Goal: Task Accomplishment & Management: Manage account settings

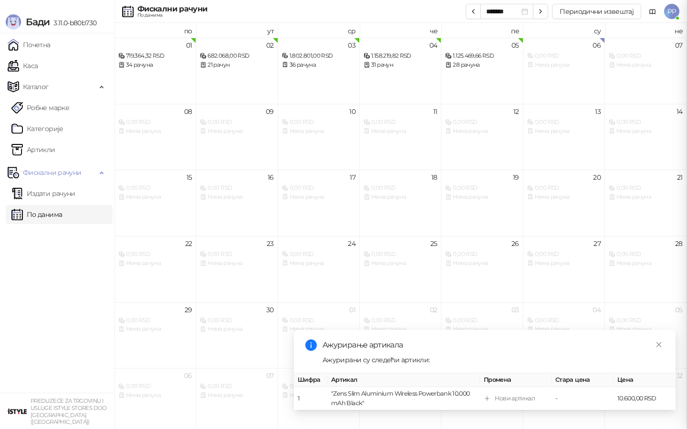
click at [35, 64] on div at bounding box center [343, 214] width 687 height 429
click at [35, 64] on link "Каса" at bounding box center [23, 65] width 30 height 19
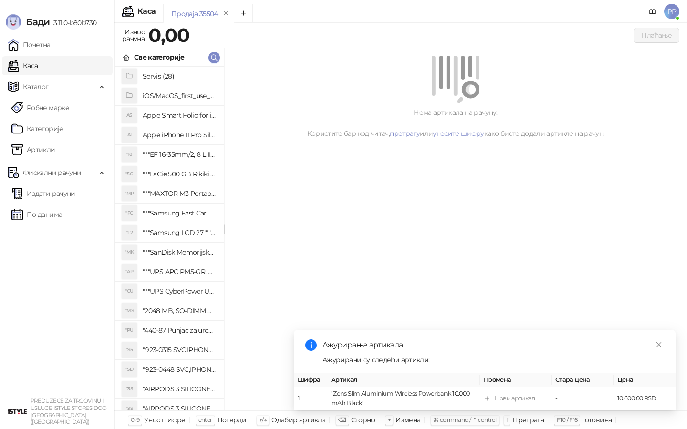
click at [38, 63] on link "Каса" at bounding box center [23, 65] width 30 height 19
click at [216, 57] on icon "button" at bounding box center [214, 58] width 8 height 8
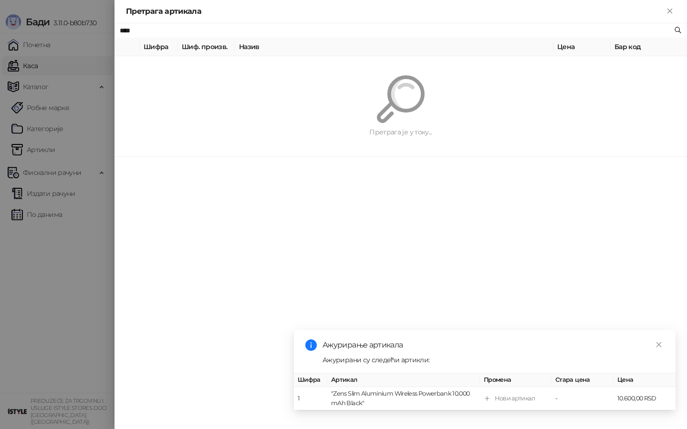
type input "****"
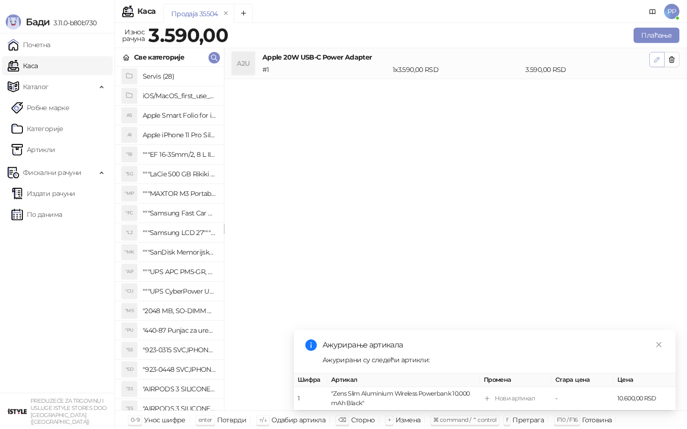
click at [659, 59] on icon "button" at bounding box center [657, 59] width 5 height 5
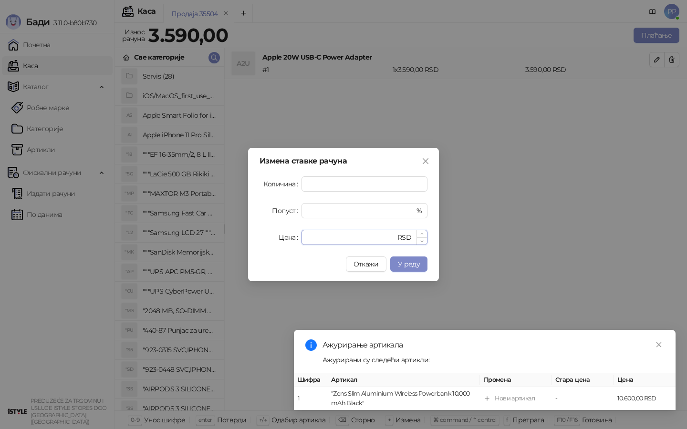
click at [316, 236] on input "****" at bounding box center [351, 237] width 88 height 14
type input "****"
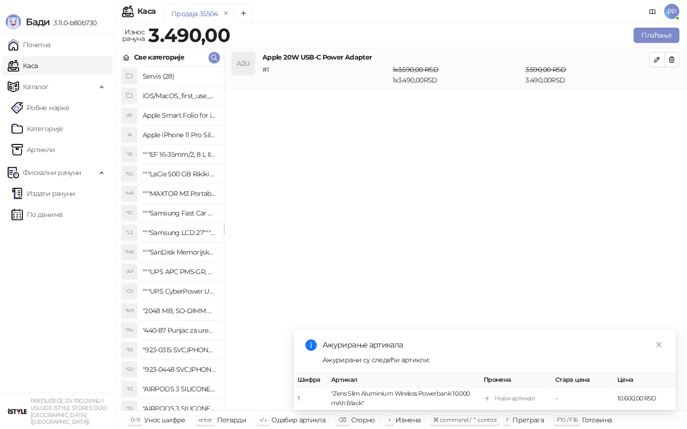
click at [215, 63] on div "Све категорије" at bounding box center [169, 57] width 109 height 19
click at [211, 58] on icon "button" at bounding box center [214, 58] width 8 height 8
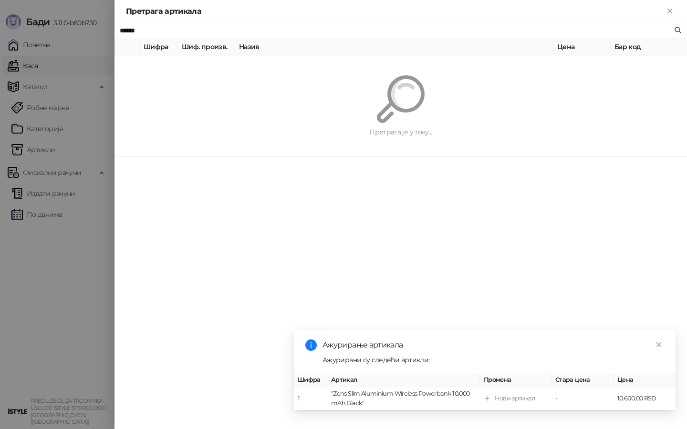
type input "*****"
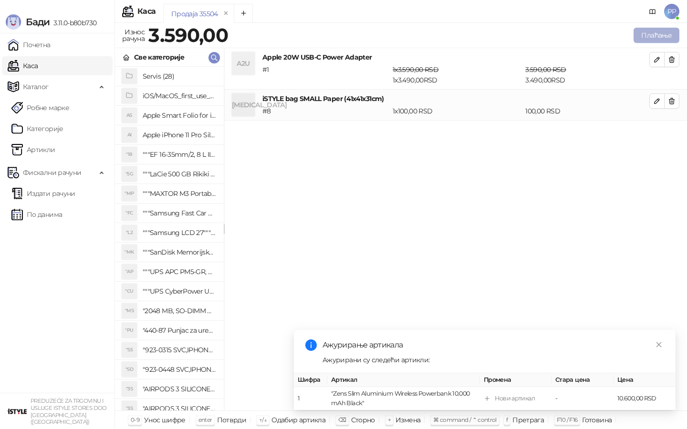
click at [658, 33] on button "Плаћање" at bounding box center [657, 35] width 46 height 15
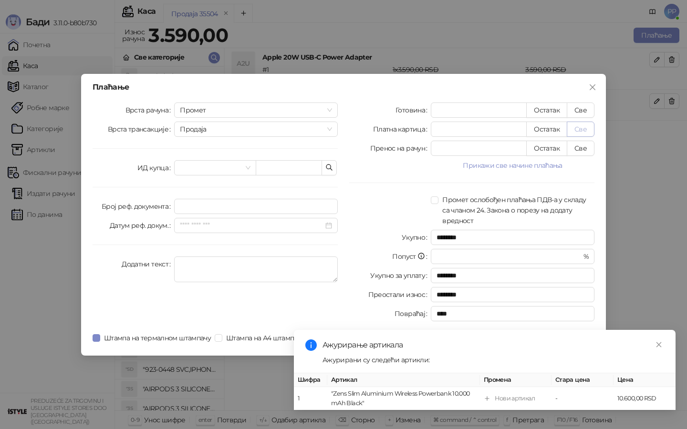
click at [579, 129] on button "Све" at bounding box center [581, 129] width 28 height 15
type input "****"
click at [660, 348] on link "Close" at bounding box center [659, 345] width 10 height 10
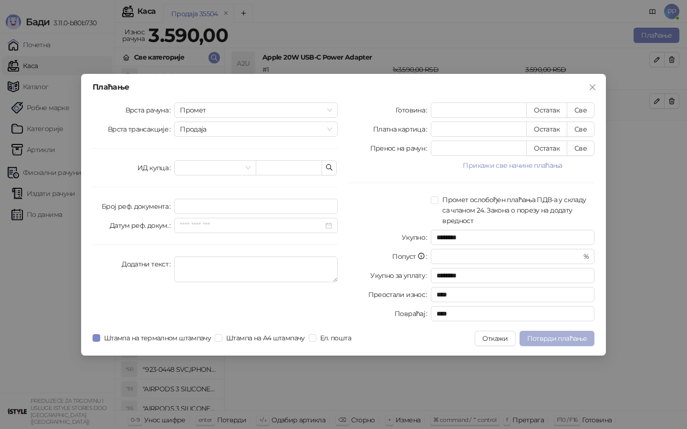
click at [571, 338] on span "Потврди плаћање" at bounding box center [557, 338] width 60 height 9
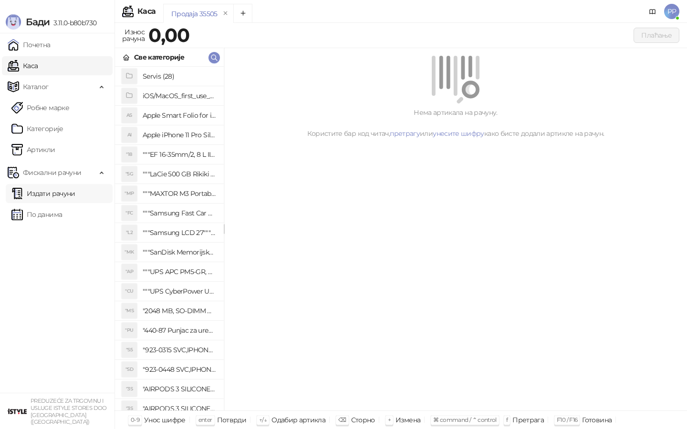
click at [52, 187] on link "Издати рачуни" at bounding box center [43, 193] width 64 height 19
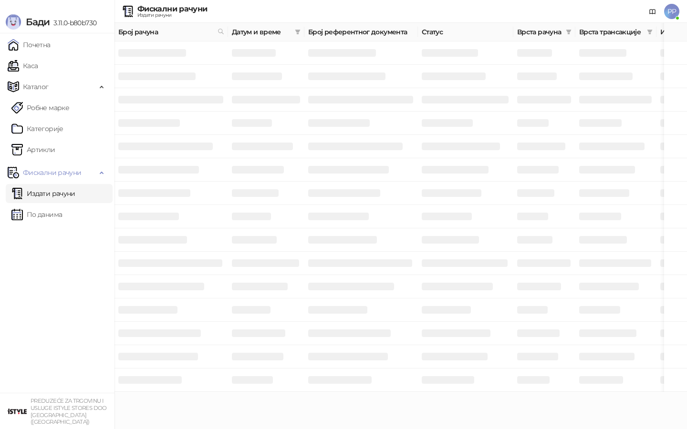
click at [52, 189] on link "Издати рачуни" at bounding box center [43, 193] width 64 height 19
click at [53, 192] on link "Издати рачуни" at bounding box center [43, 193] width 64 height 19
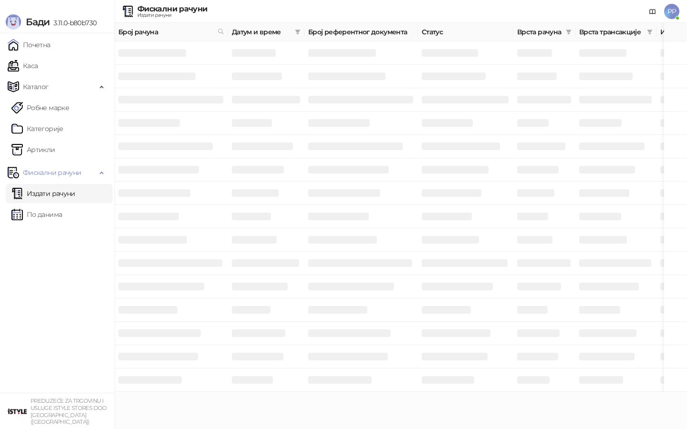
click at [53, 192] on link "Издати рачуни" at bounding box center [43, 193] width 64 height 19
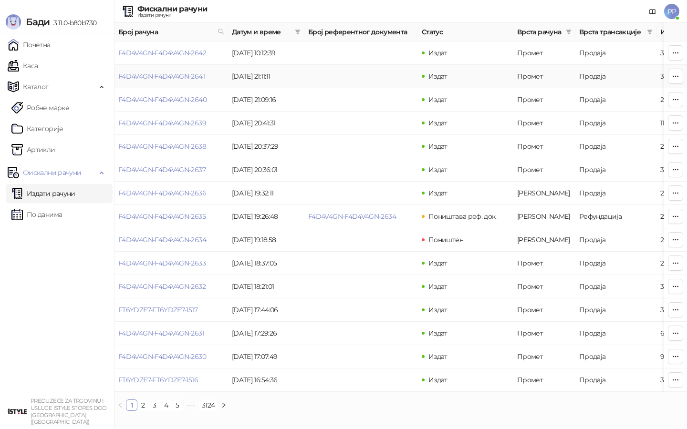
scroll to position [0, 54]
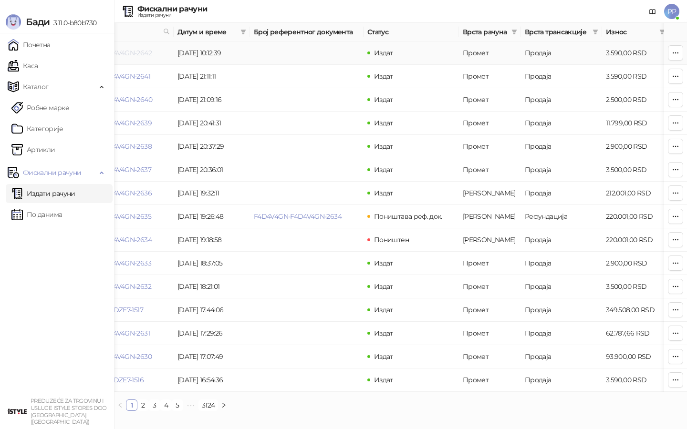
click at [148, 55] on link "F4D4V4GN-F4D4V4GN-2642" at bounding box center [108, 53] width 88 height 9
click at [139, 50] on link "F4D4V4GN-F4D4V4GN-2642" at bounding box center [108, 53] width 88 height 9
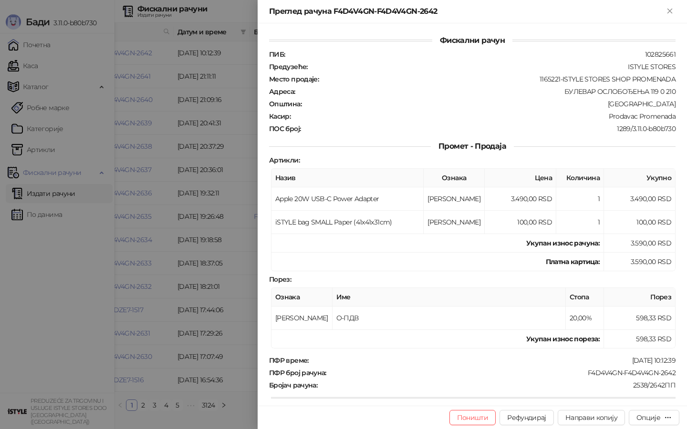
click at [138, 53] on div at bounding box center [343, 214] width 687 height 429
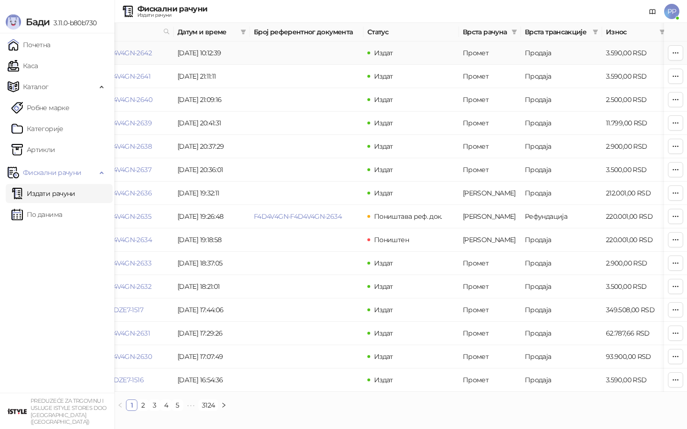
click at [126, 54] on link "F4D4V4GN-F4D4V4GN-2642" at bounding box center [108, 53] width 88 height 9
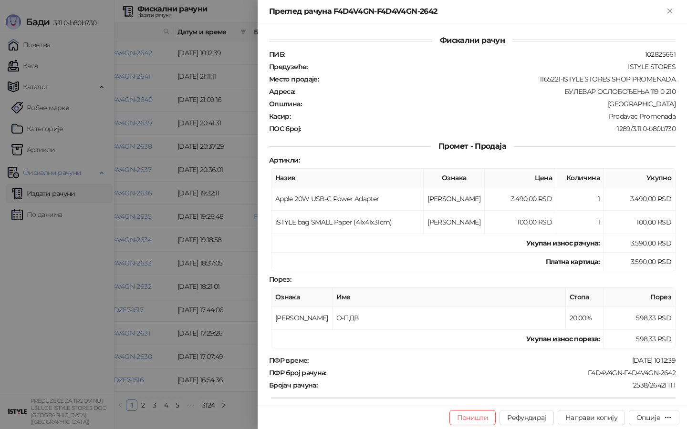
click at [148, 53] on div at bounding box center [343, 214] width 687 height 429
click at [650, 414] on div "Опције" at bounding box center [648, 418] width 24 height 9
click at [648, 420] on div "Опције" at bounding box center [648, 418] width 24 height 9
click at [135, 77] on div at bounding box center [343, 214] width 687 height 429
click at [138, 51] on div at bounding box center [343, 214] width 687 height 429
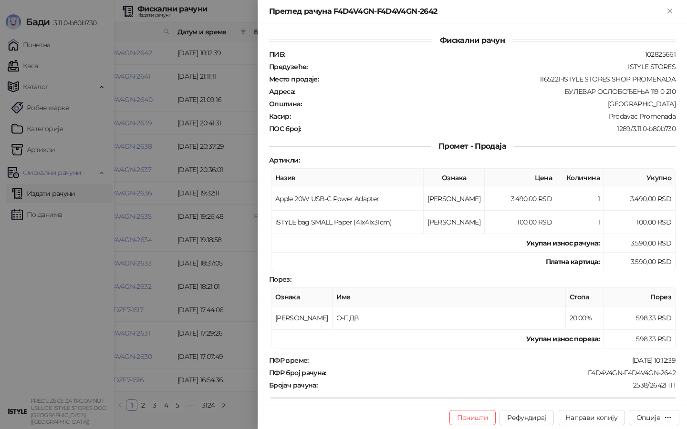
click at [127, 52] on div at bounding box center [343, 214] width 687 height 429
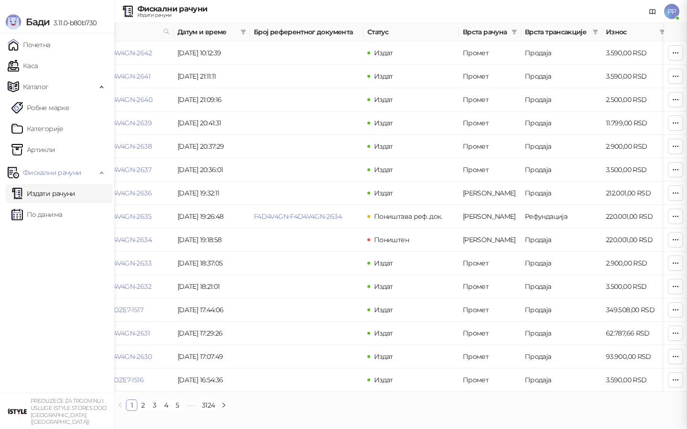
click at [149, 53] on div at bounding box center [343, 214] width 687 height 429
click at [138, 54] on link "F4D4V4GN-F4D4V4GN-2642" at bounding box center [108, 53] width 88 height 9
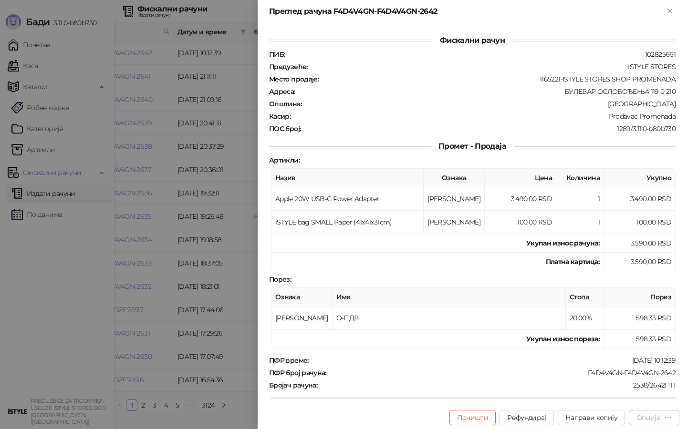
click at [648, 417] on div "Опције" at bounding box center [648, 418] width 24 height 9
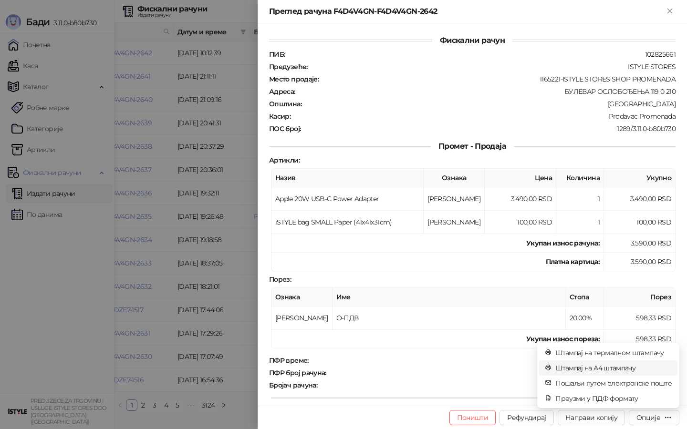
click at [629, 374] on li "Штампај на А4 штампачу" at bounding box center [608, 368] width 138 height 15
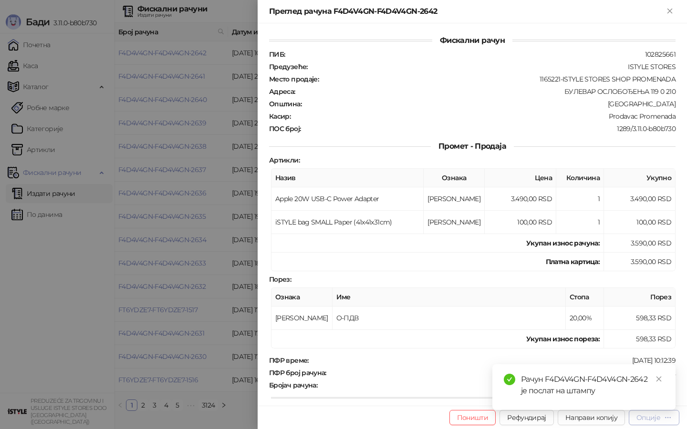
drag, startPoint x: 636, startPoint y: 423, endPoint x: 661, endPoint y: 422, distance: 24.3
click at [636, 423] on button "Опције" at bounding box center [654, 417] width 51 height 15
click at [661, 379] on icon "close" at bounding box center [658, 379] width 7 height 7
click at [645, 419] on div "Опције" at bounding box center [648, 418] width 24 height 9
click at [658, 381] on icon "close" at bounding box center [658, 379] width 7 height 7
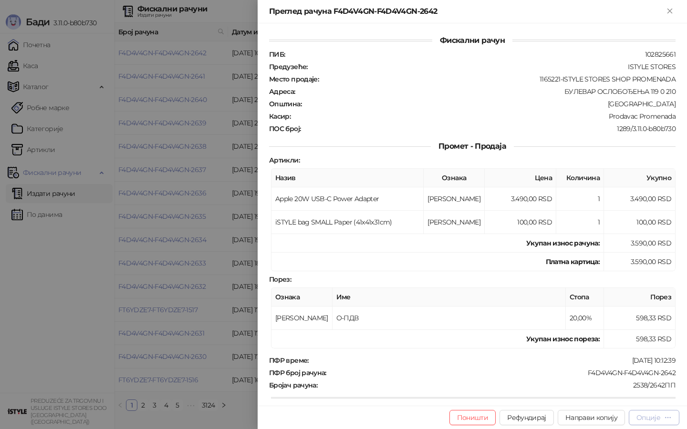
click at [661, 422] on button "Опције" at bounding box center [654, 417] width 51 height 15
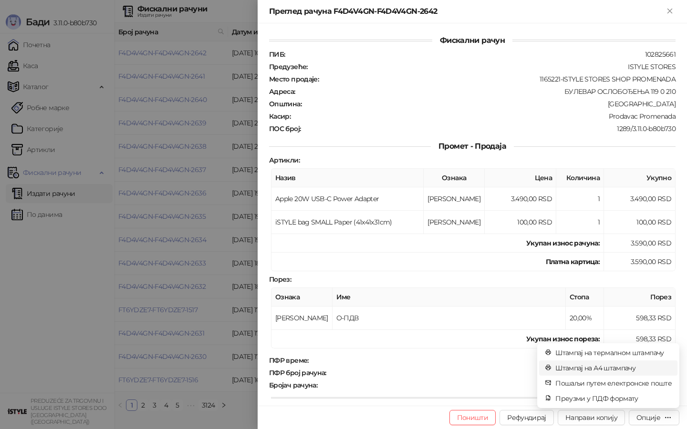
click at [625, 366] on span "Штампај на А4 штампачу" at bounding box center [613, 368] width 116 height 10
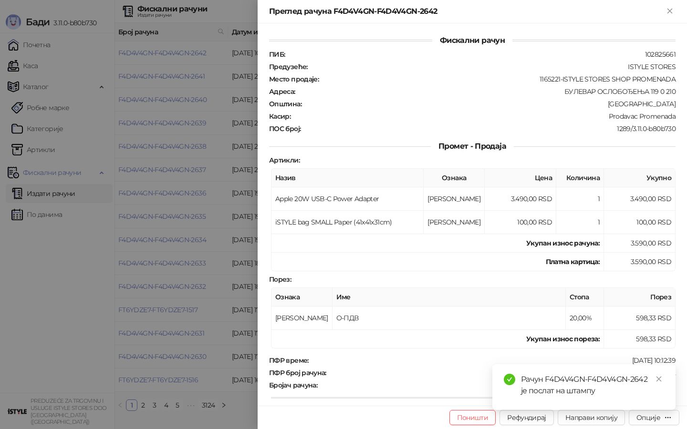
drag, startPoint x: 208, startPoint y: 423, endPoint x: 213, endPoint y: 386, distance: 36.6
click at [207, 423] on div at bounding box center [343, 214] width 687 height 429
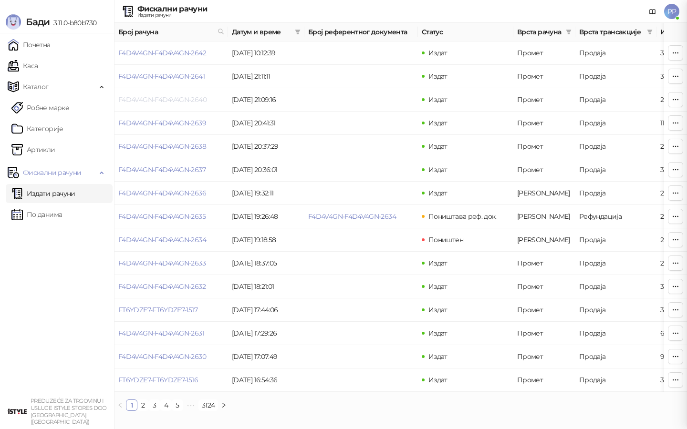
click at [201, 96] on link "F4D4V4GN-F4D4V4GN-2640" at bounding box center [162, 99] width 88 height 9
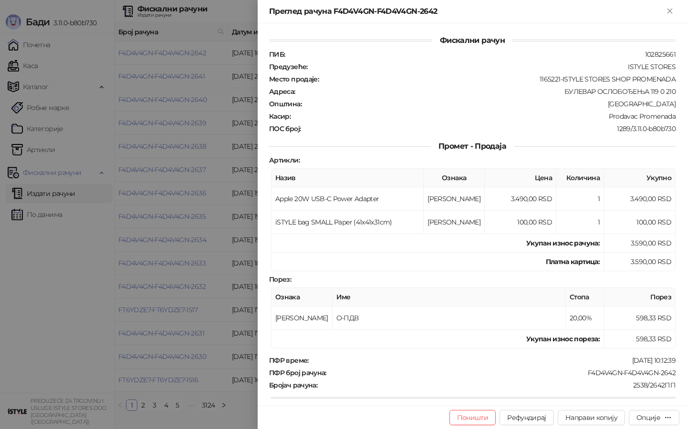
drag, startPoint x: 201, startPoint y: 96, endPoint x: 45, endPoint y: 64, distance: 158.8
click at [45, 64] on div at bounding box center [343, 214] width 687 height 429
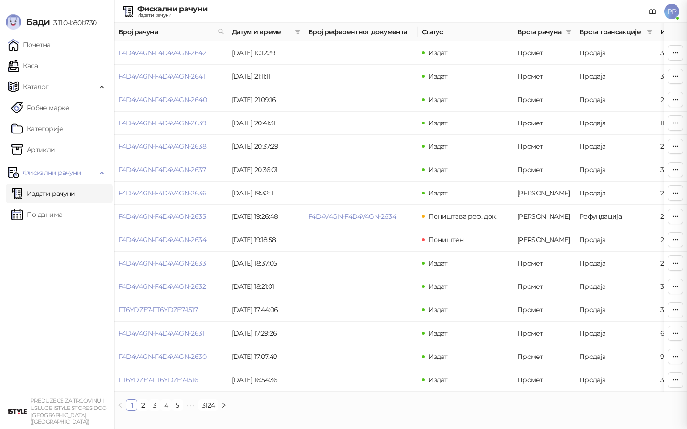
click at [44, 64] on div at bounding box center [343, 214] width 687 height 429
click at [38, 65] on link "Каса" at bounding box center [23, 65] width 30 height 19
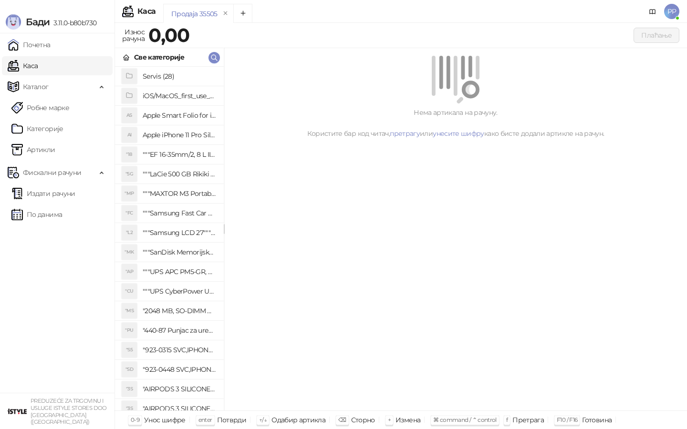
click at [61, 55] on ul "Почетна Каса Каталог Робне марке Категорије Артикли Фискални рачуни Издати рачу…" at bounding box center [57, 213] width 114 height 360
click at [38, 62] on link "Каса" at bounding box center [23, 65] width 30 height 19
click at [214, 52] on div "Све категорије" at bounding box center [169, 57] width 109 height 19
click at [213, 52] on button "button" at bounding box center [213, 57] width 11 height 11
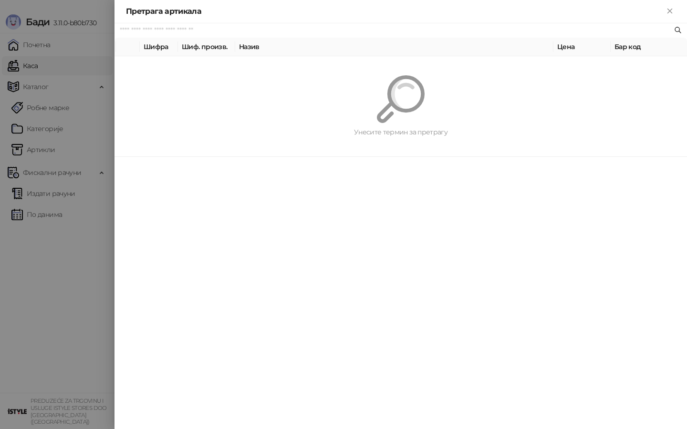
click at [213, 60] on div "Унесите термин за претрагу" at bounding box center [400, 106] width 572 height 100
click at [166, 23] on span at bounding box center [400, 30] width 572 height 14
click at [166, 26] on input "text" at bounding box center [396, 30] width 552 height 10
drag, startPoint x: 166, startPoint y: 27, endPoint x: 167, endPoint y: 22, distance: 4.8
click at [166, 27] on input "text" at bounding box center [396, 30] width 552 height 10
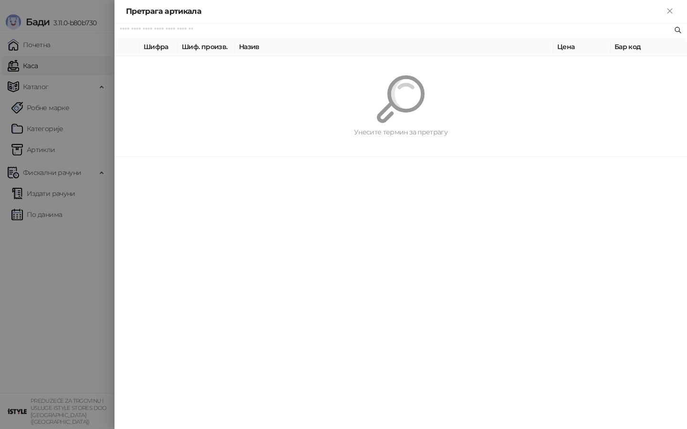
click at [166, 23] on span at bounding box center [400, 30] width 572 height 14
click at [167, 22] on div "Претрага артикала" at bounding box center [400, 11] width 572 height 23
click at [69, 216] on div at bounding box center [343, 214] width 687 height 429
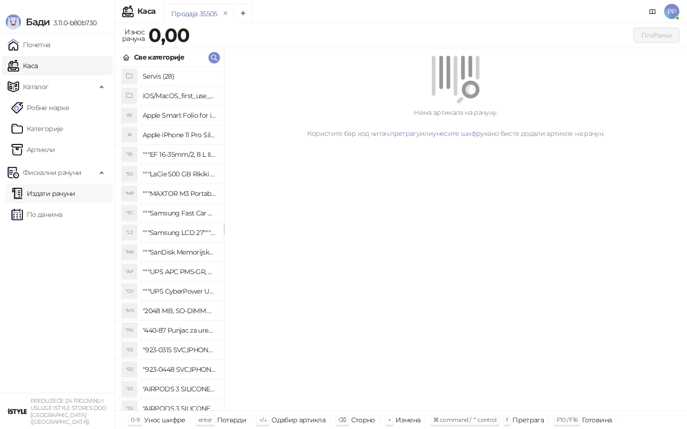
click at [47, 188] on link "Издати рачуни" at bounding box center [43, 193] width 64 height 19
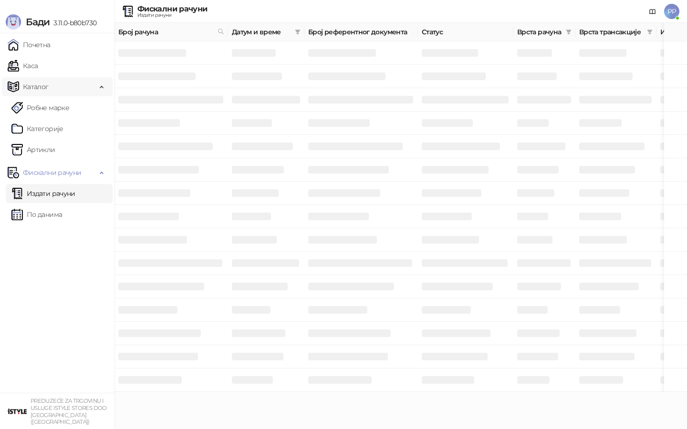
click at [48, 219] on link "По данима" at bounding box center [36, 214] width 51 height 19
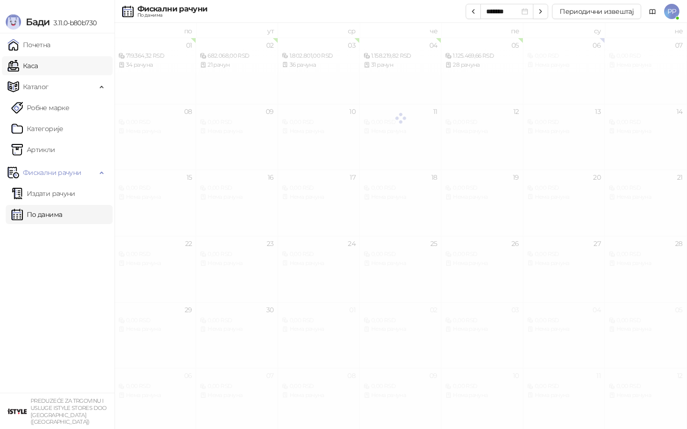
click at [38, 73] on link "Каса" at bounding box center [23, 65] width 30 height 19
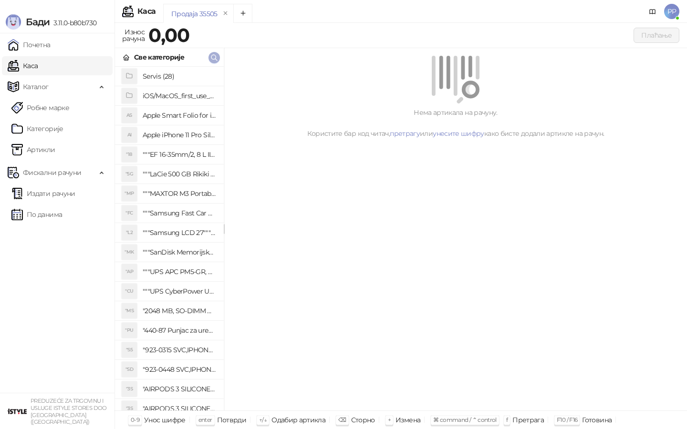
click at [210, 54] on icon "button" at bounding box center [214, 58] width 8 height 8
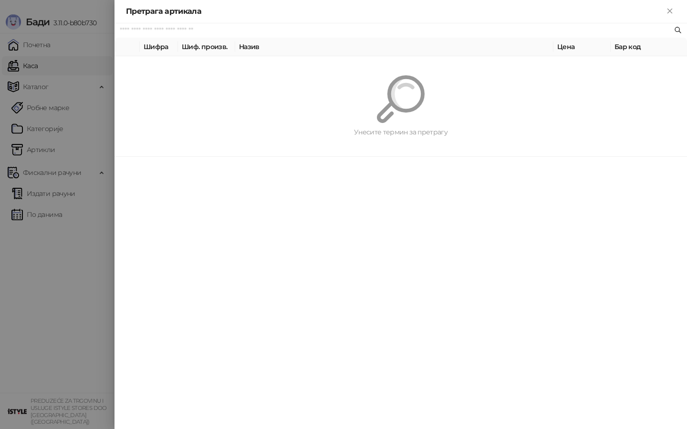
paste input "*********"
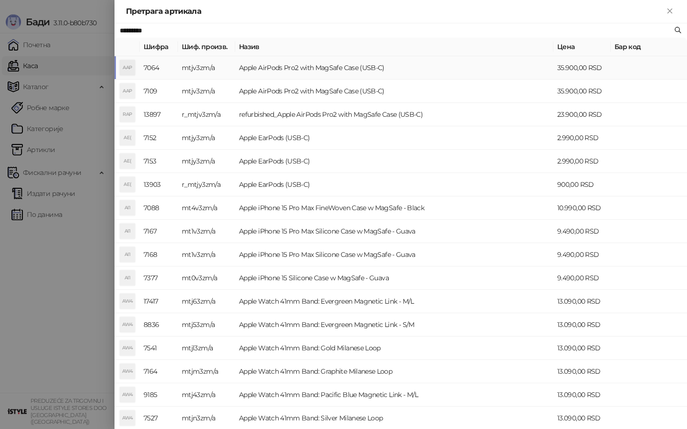
type input "*********"
click at [258, 67] on td "Apple AirPods Pro2 with MagSafe Case (USB-C)" at bounding box center [394, 67] width 318 height 23
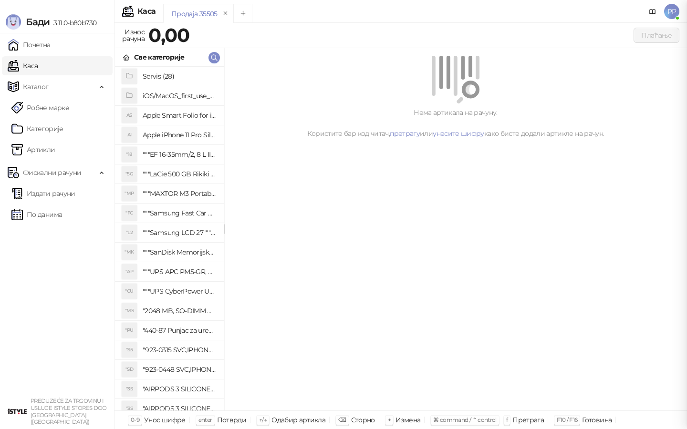
click at [258, 67] on div "Унесите количину Количина * Потврди" at bounding box center [343, 214] width 687 height 429
click at [216, 62] on span "button" at bounding box center [214, 57] width 8 height 9
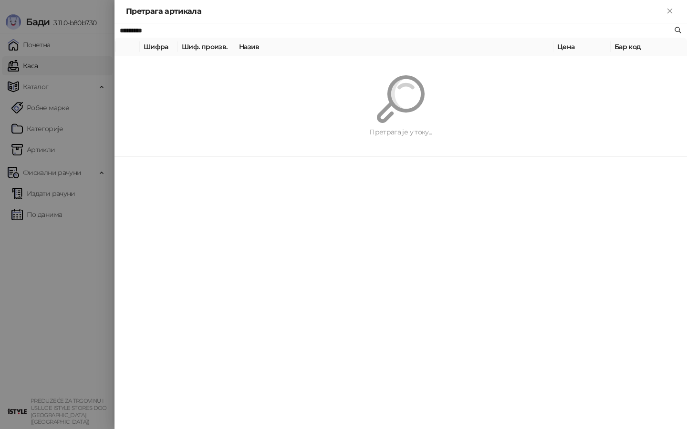
click at [214, 60] on div "Претрага артикала ********* Шифра Шиф. произв. Назив Цена Бар код Претрага је у…" at bounding box center [343, 214] width 687 height 429
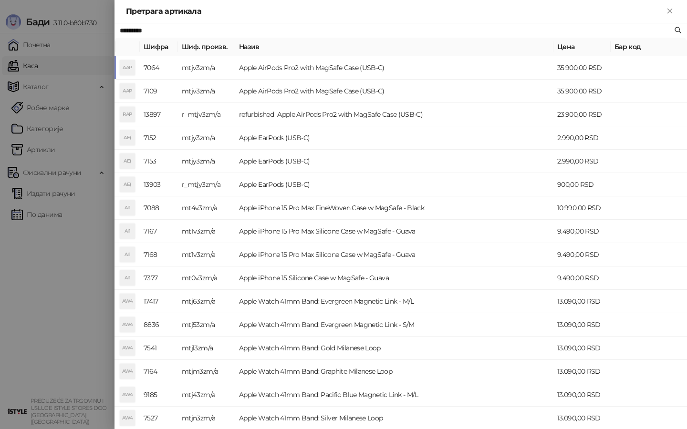
click at [214, 55] on th "Шиф. произв." at bounding box center [206, 47] width 57 height 19
click at [210, 56] on td "mtjv3zm/a" at bounding box center [206, 67] width 57 height 23
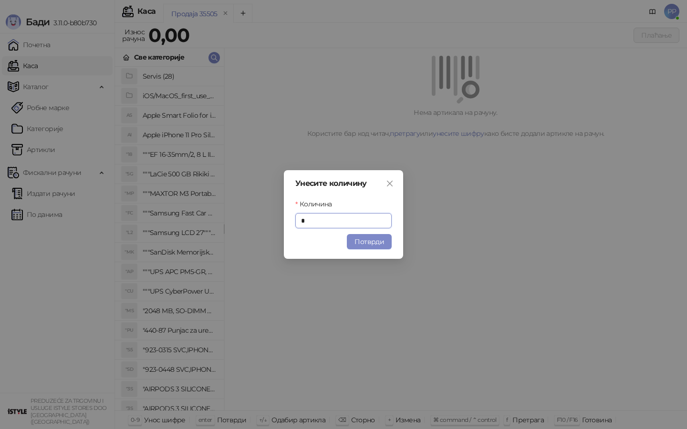
click at [291, 60] on div "Унесите количину Количина * Потврди" at bounding box center [343, 214] width 687 height 429
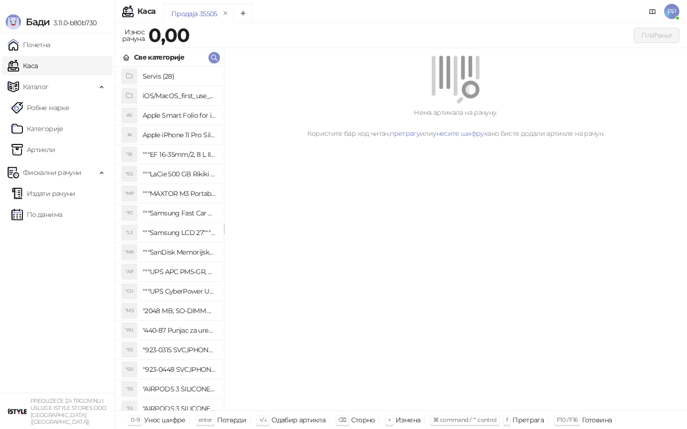
click at [284, 67] on body "Бади 3.11.0-b80b730 Почетна Каса Каталог Робне марке Категорије Артикли Фискалн…" at bounding box center [343, 214] width 687 height 429
click at [284, 67] on div at bounding box center [456, 80] width 440 height 48
drag, startPoint x: 366, startPoint y: 242, endPoint x: 200, endPoint y: 116, distance: 208.4
click at [367, 242] on div "Нема артикала на рачуну. Користите бар код читач, претрагу или унесите шифру ка…" at bounding box center [455, 229] width 463 height 363
click at [214, 55] on icon "button" at bounding box center [214, 58] width 8 height 8
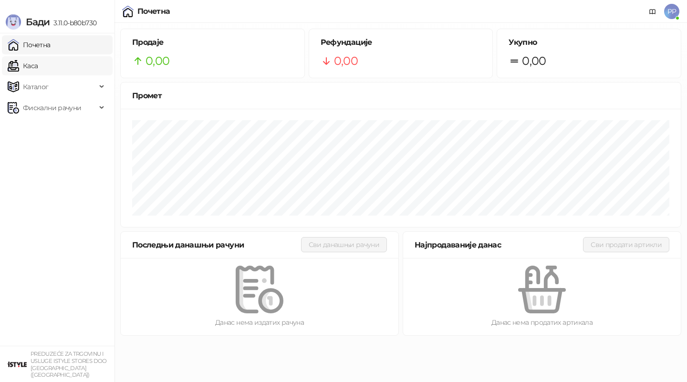
click at [38, 64] on link "Каса" at bounding box center [23, 65] width 30 height 19
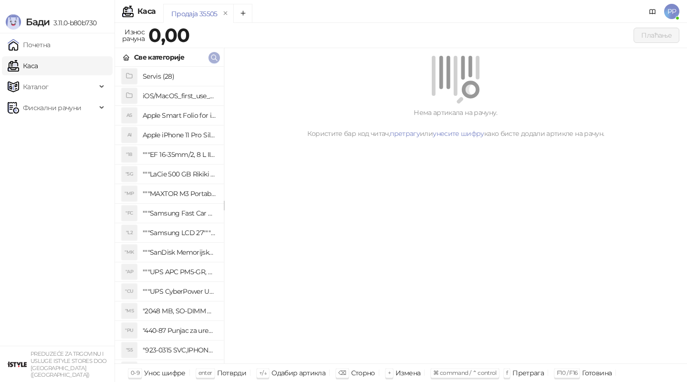
click at [211, 54] on icon "button" at bounding box center [214, 58] width 8 height 8
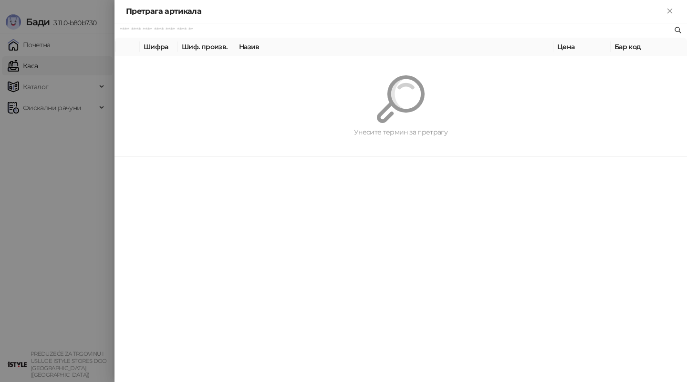
paste input "*********"
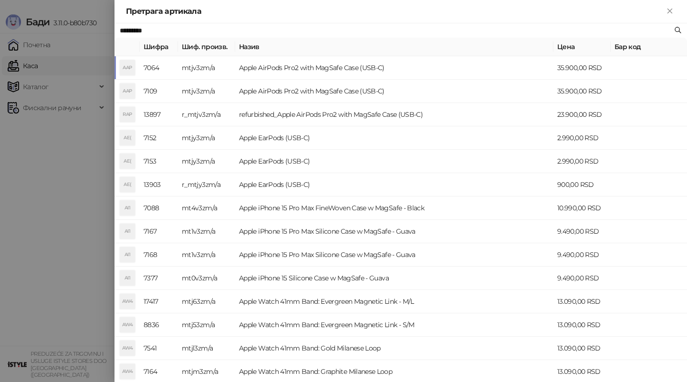
type input "*********"
click at [265, 63] on td "Apple AirPods Pro2 with MagSafe Case (USB-C)" at bounding box center [394, 67] width 318 height 23
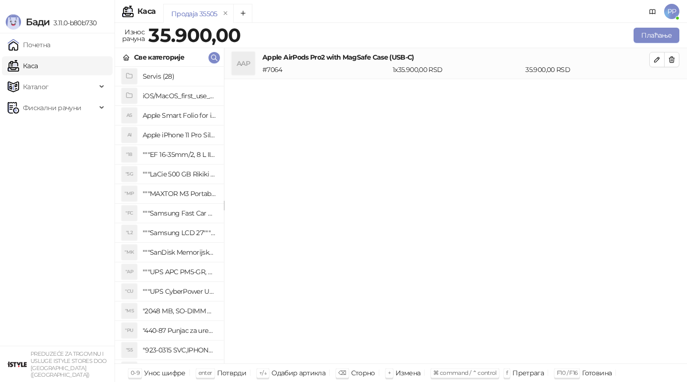
click at [651, 51] on li "AAP Apple AirPods Pro2 with MagSafe Case (USB-C) # 7064 1 x 35.900,00 RSD 35.90…" at bounding box center [455, 63] width 463 height 31
click at [653, 60] on icon "button" at bounding box center [657, 60] width 8 height 8
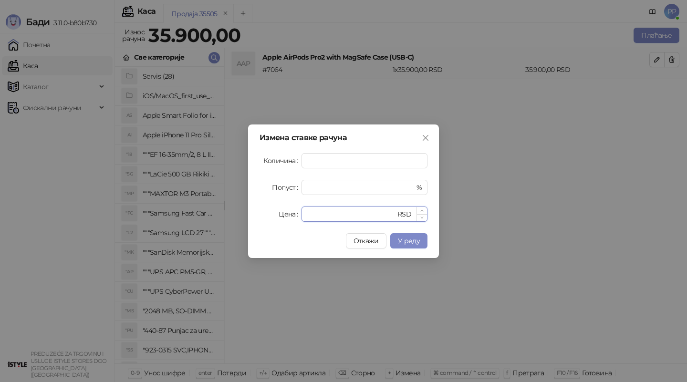
click at [342, 208] on input "*****" at bounding box center [351, 214] width 88 height 14
type input "*****"
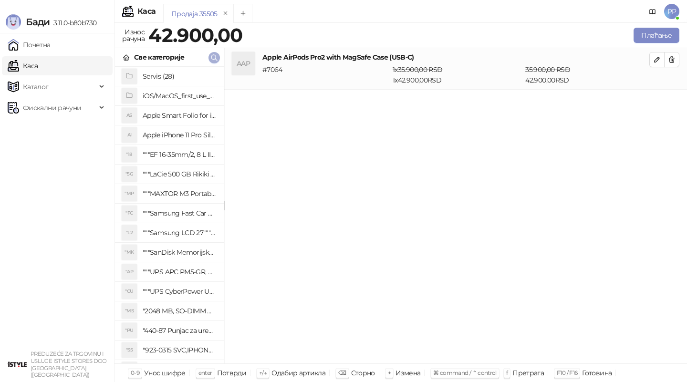
click at [215, 58] on icon "button" at bounding box center [214, 58] width 6 height 6
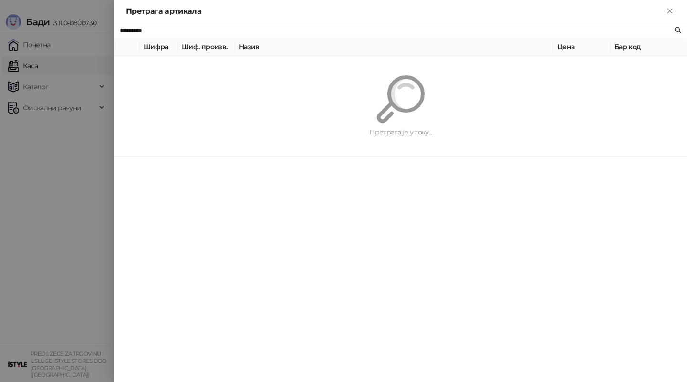
paste input "*****"
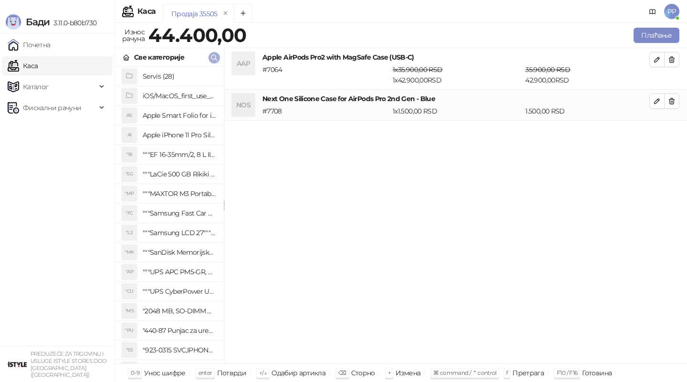
click at [215, 58] on icon "button" at bounding box center [214, 58] width 6 height 6
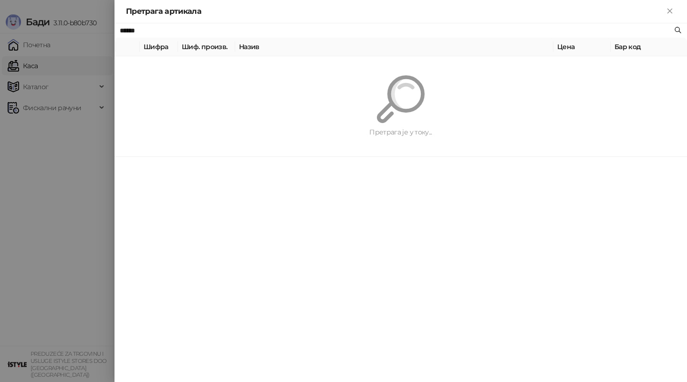
type input "*****"
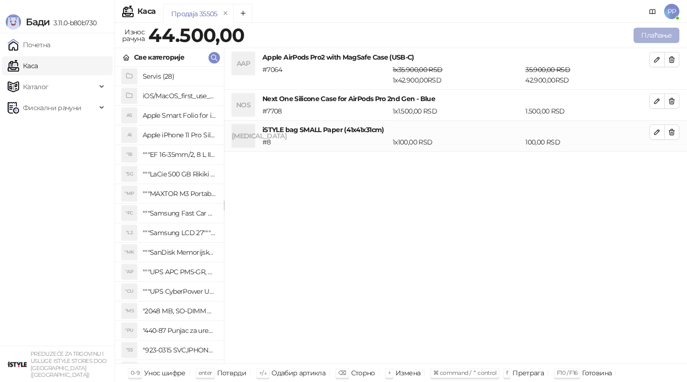
click at [648, 39] on button "Плаћање" at bounding box center [657, 35] width 46 height 15
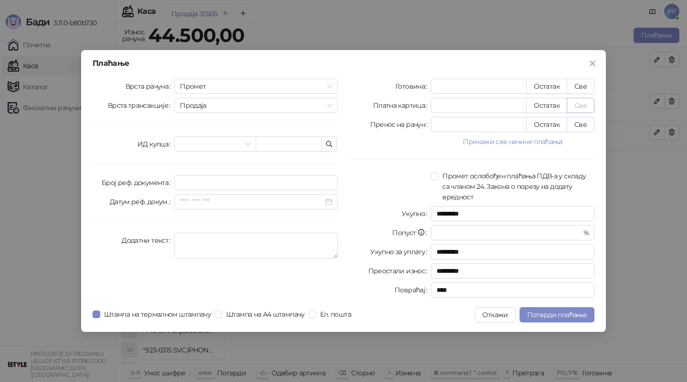
click at [580, 103] on button "Све" at bounding box center [581, 105] width 28 height 15
type input "*****"
type input "****"
click at [563, 315] on span "Потврди плаћање" at bounding box center [557, 315] width 60 height 9
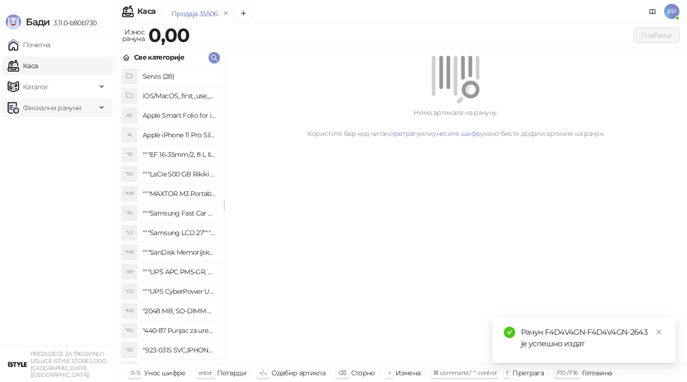
click at [68, 100] on span "Фискални рачуни" at bounding box center [52, 107] width 58 height 19
click at [68, 104] on span "Фискални рачуни" at bounding box center [52, 107] width 58 height 19
click at [64, 114] on span "Фискални рачуни" at bounding box center [52, 107] width 58 height 19
click at [63, 133] on link "Издати рачуни" at bounding box center [43, 128] width 64 height 19
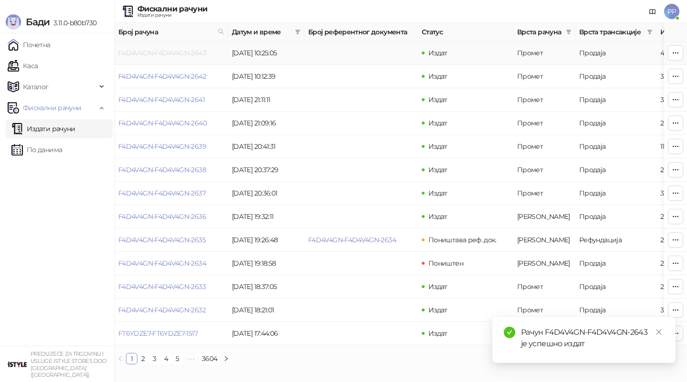
click at [141, 53] on link "F4D4V4GN-F4D4V4GN-2643" at bounding box center [162, 53] width 88 height 9
click at [659, 328] on link "Close" at bounding box center [659, 332] width 10 height 10
click at [185, 55] on body "Бади 3.11.0-b80b730 Почетна Каса Каталог Фискални рачуни Издати рачуни По даним…" at bounding box center [343, 186] width 687 height 372
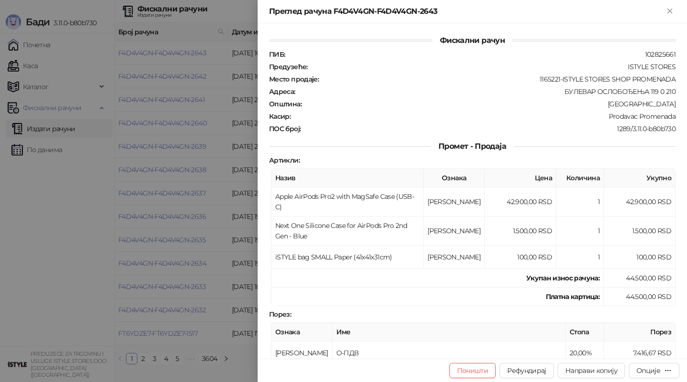
drag, startPoint x: 186, startPoint y: 55, endPoint x: 172, endPoint y: 52, distance: 13.7
click at [172, 52] on div at bounding box center [343, 191] width 687 height 382
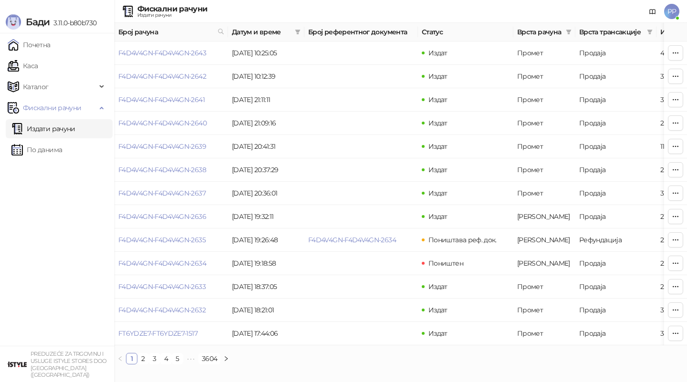
click at [665, 372] on html "Бади 3.11.0-b80b730 Почетна Каса Каталог Фискални рачуни Издати рачуни По даним…" at bounding box center [343, 186] width 687 height 372
drag, startPoint x: 168, startPoint y: 51, endPoint x: 178, endPoint y: 48, distance: 10.4
click at [168, 51] on link "F4D4V4GN-F4D4V4GN-2643" at bounding box center [162, 53] width 88 height 9
click at [189, 52] on link "F4D4V4GN-F4D4V4GN-2643" at bounding box center [162, 53] width 88 height 9
click at [192, 51] on link "F4D4V4GN-F4D4V4GN-2643" at bounding box center [162, 53] width 88 height 9
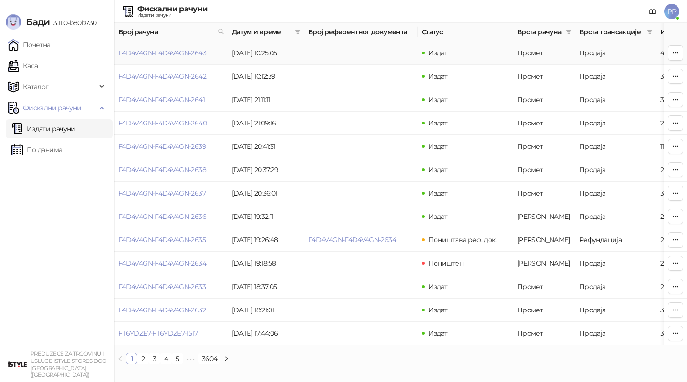
click at [192, 51] on link "F4D4V4GN-F4D4V4GN-2643" at bounding box center [162, 53] width 88 height 9
click at [178, 58] on td "F4D4V4GN-F4D4V4GN-2643" at bounding box center [171, 53] width 114 height 23
click at [178, 49] on link "F4D4V4GN-F4D4V4GN-2643" at bounding box center [162, 53] width 88 height 9
click at [178, 48] on td "F4D4V4GN-F4D4V4GN-2643" at bounding box center [171, 53] width 114 height 23
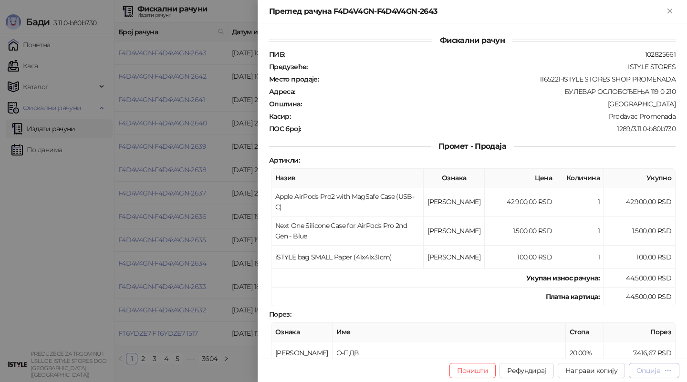
click at [670, 373] on icon "button" at bounding box center [668, 371] width 8 height 8
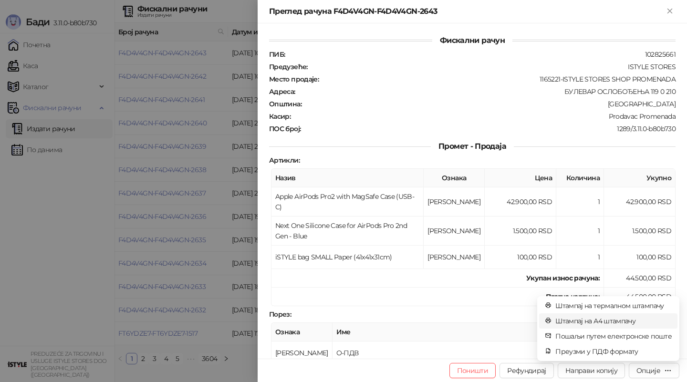
click at [631, 320] on span "Штампај на А4 штампачу" at bounding box center [613, 321] width 116 height 10
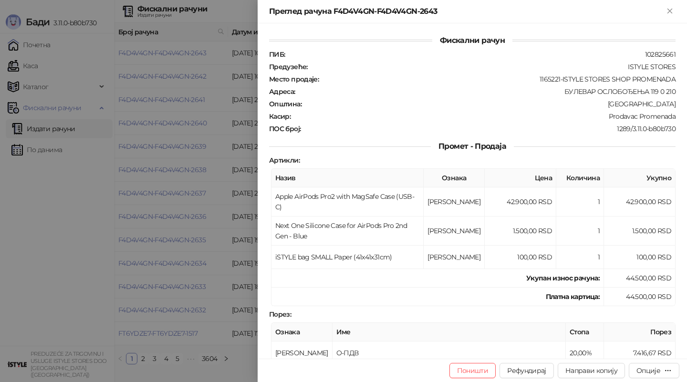
drag, startPoint x: 190, startPoint y: 90, endPoint x: 672, endPoint y: 13, distance: 487.9
click at [188, 93] on div at bounding box center [343, 191] width 687 height 382
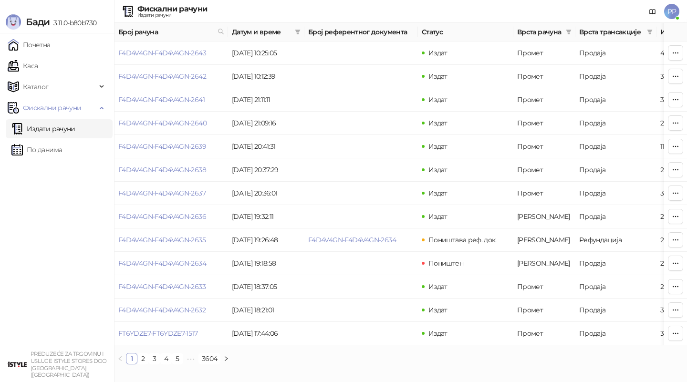
click at [38, 62] on link "Каса" at bounding box center [23, 65] width 30 height 19
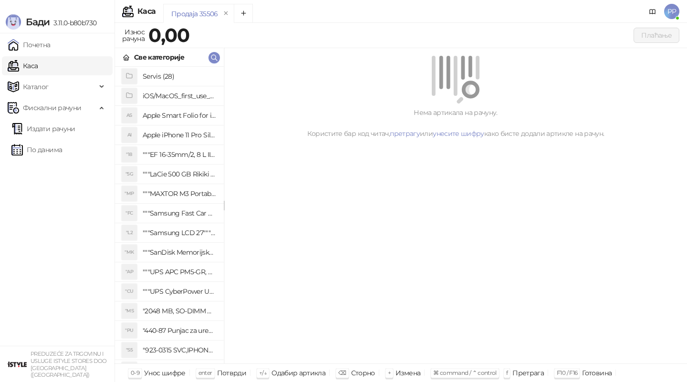
click at [38, 62] on link "Каса" at bounding box center [23, 65] width 30 height 19
click at [674, 11] on span "PP" at bounding box center [671, 11] width 15 height 15
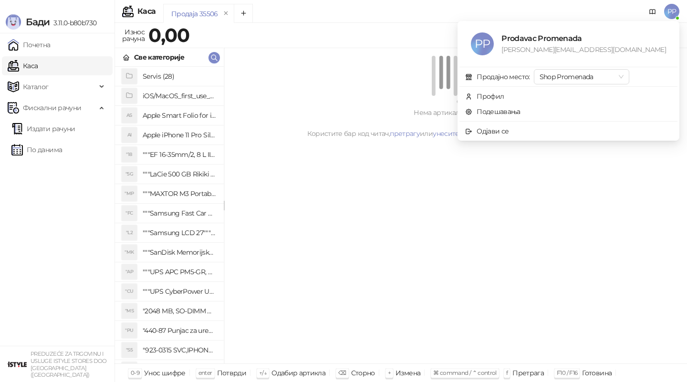
drag, startPoint x: 43, startPoint y: 62, endPoint x: 213, endPoint y: 57, distance: 169.9
click at [38, 62] on link "Каса" at bounding box center [23, 65] width 30 height 19
click at [213, 56] on icon "button" at bounding box center [214, 58] width 8 height 8
click at [216, 55] on icon "button" at bounding box center [214, 58] width 8 height 8
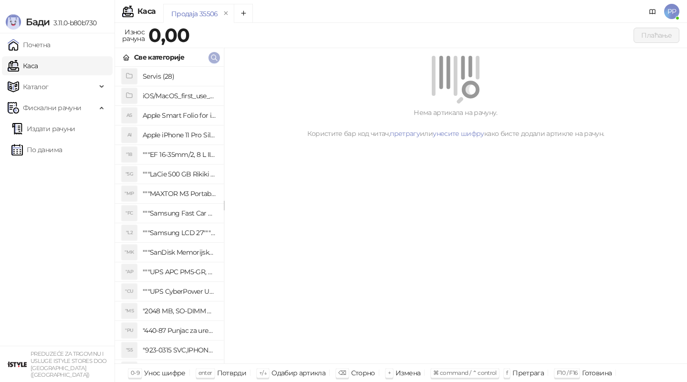
click at [213, 57] on icon "button" at bounding box center [214, 58] width 8 height 8
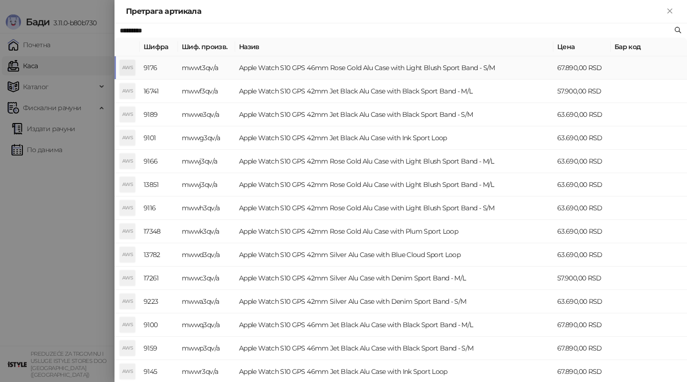
type input "*********"
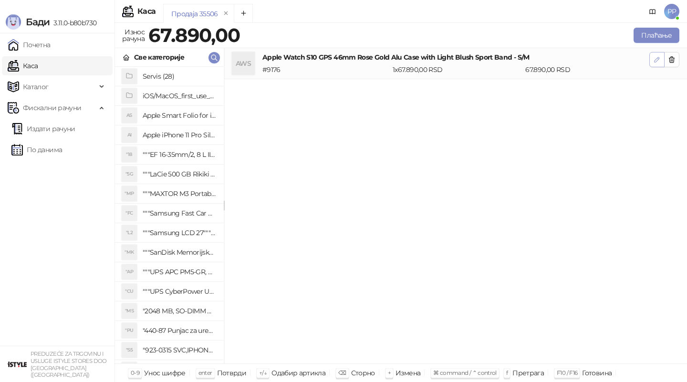
click at [655, 61] on icon "button" at bounding box center [657, 59] width 5 height 5
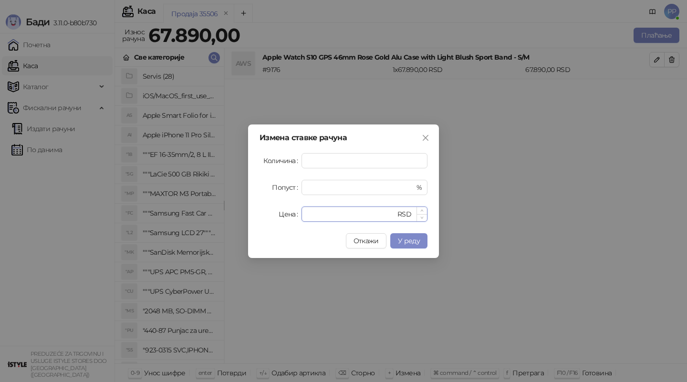
click at [330, 217] on input "*****" at bounding box center [351, 214] width 88 height 14
type input "*****"
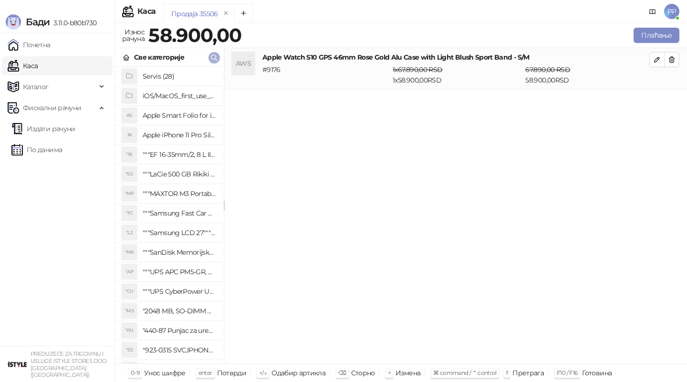
click at [214, 62] on button "button" at bounding box center [213, 57] width 11 height 11
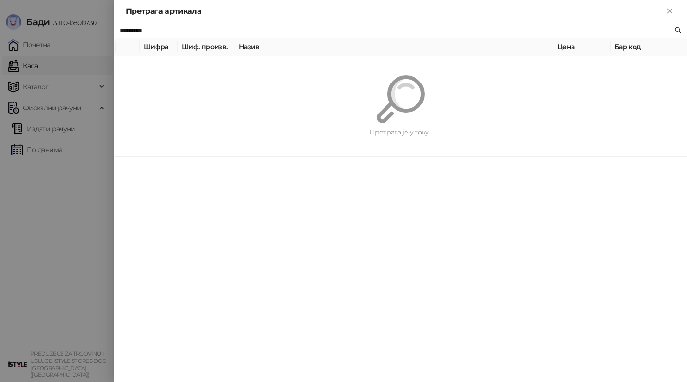
click at [218, 52] on th "Шиф. произв." at bounding box center [206, 47] width 57 height 19
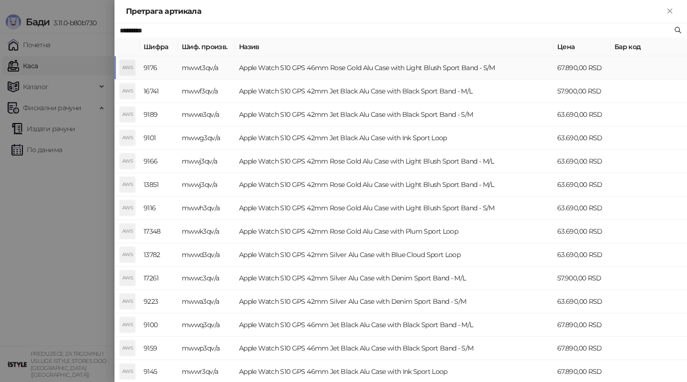
click at [214, 56] on th "Шиф. произв." at bounding box center [206, 47] width 57 height 19
click at [213, 56] on th "Шиф. произв." at bounding box center [206, 47] width 57 height 19
click at [194, 35] on input "*********" at bounding box center [396, 30] width 552 height 10
click at [194, 33] on input "*********" at bounding box center [396, 30] width 552 height 10
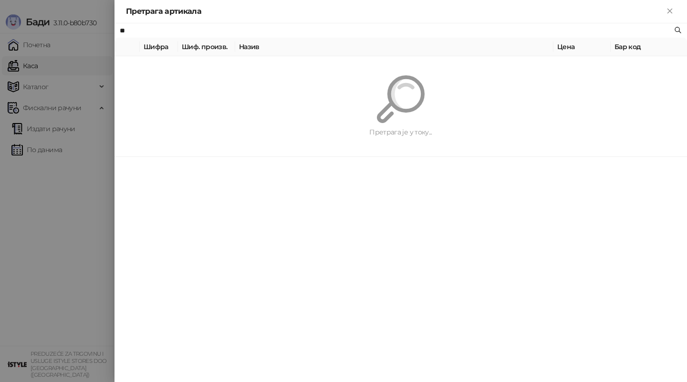
type input "*"
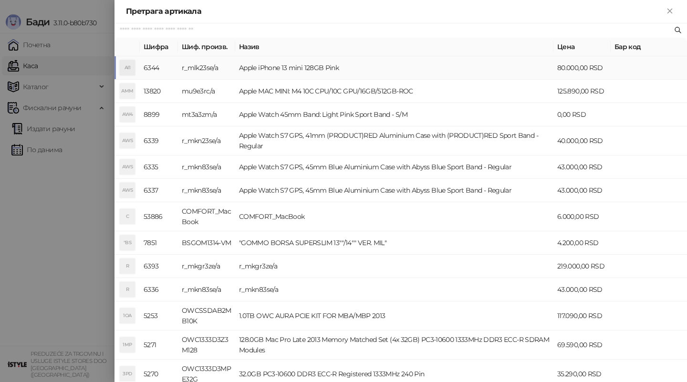
paste input "**********"
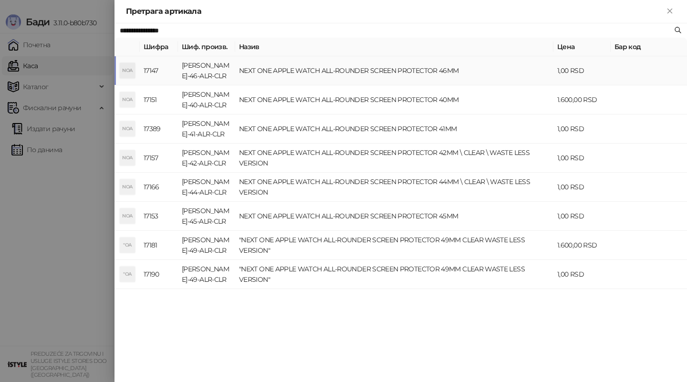
click at [249, 30] on input "**********" at bounding box center [396, 30] width 552 height 10
paste input "**********"
drag, startPoint x: 264, startPoint y: 70, endPoint x: 273, endPoint y: 73, distance: 9.4
click at [264, 70] on td "NEXT ONE APPLE WATCH ALL-ROUNDER SCREEN PROTECTOR 46MM" at bounding box center [394, 70] width 318 height 29
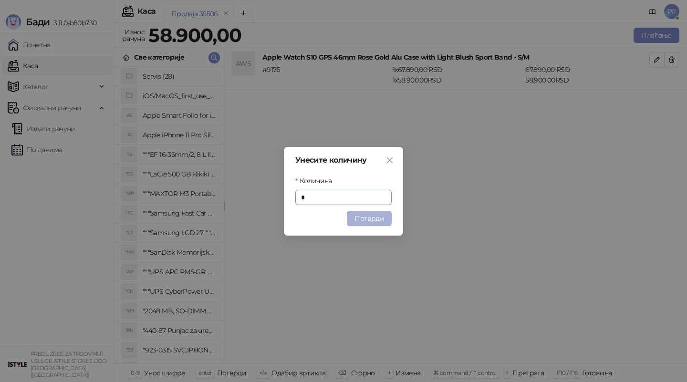
click at [376, 223] on button "Потврди" at bounding box center [369, 218] width 45 height 15
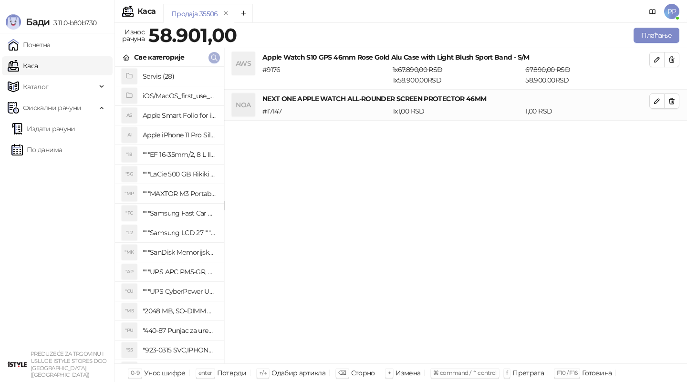
click at [212, 62] on span "button" at bounding box center [214, 57] width 8 height 9
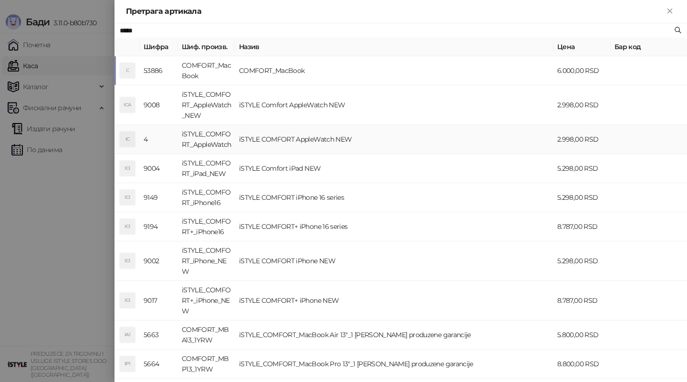
click at [280, 138] on td "iSTYLE COMFORT AppleWatch NEW" at bounding box center [394, 139] width 318 height 29
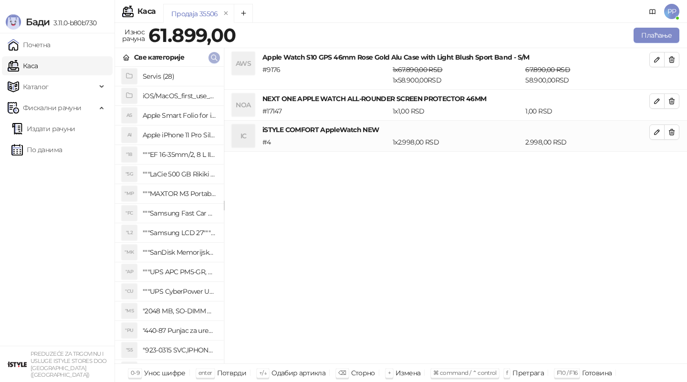
click at [215, 57] on icon "button" at bounding box center [214, 58] width 8 height 8
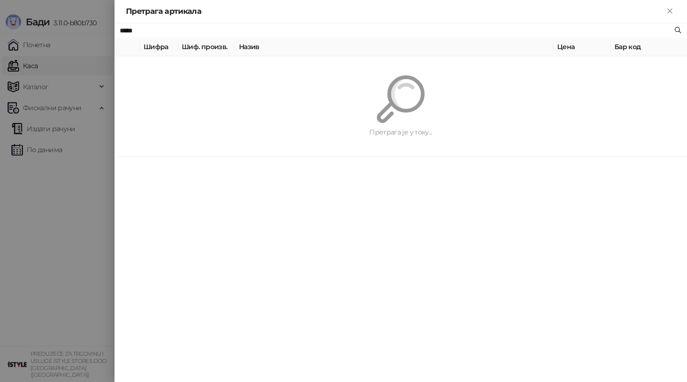
type input "*****"
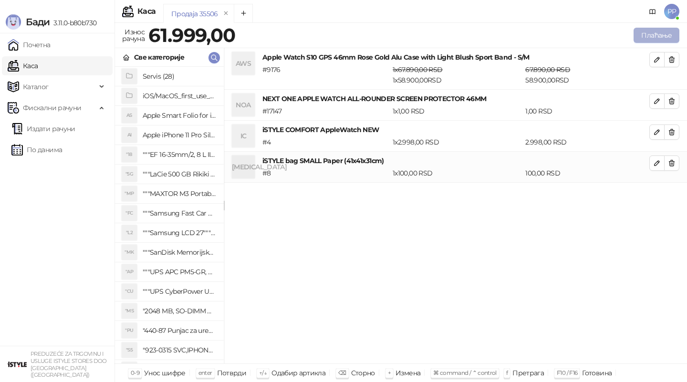
click at [636, 34] on button "Плаћање" at bounding box center [657, 35] width 46 height 15
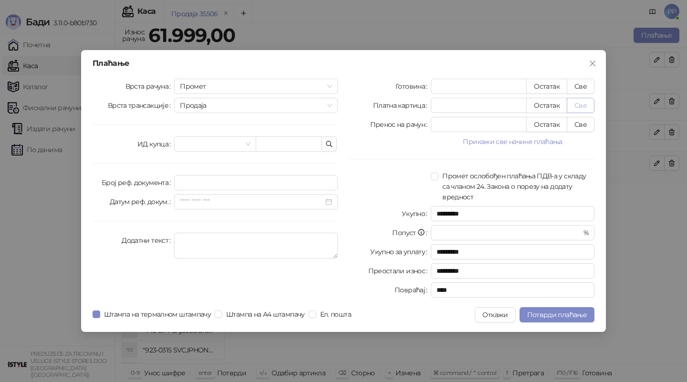
click at [582, 109] on button "Све" at bounding box center [581, 105] width 28 height 15
type input "*****"
type input "****"
click at [564, 319] on button "Потврди плаћање" at bounding box center [557, 314] width 75 height 15
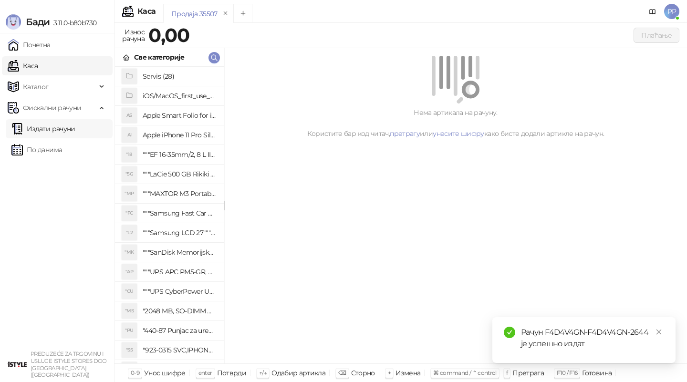
click at [75, 134] on link "Издати рачуни" at bounding box center [43, 128] width 64 height 19
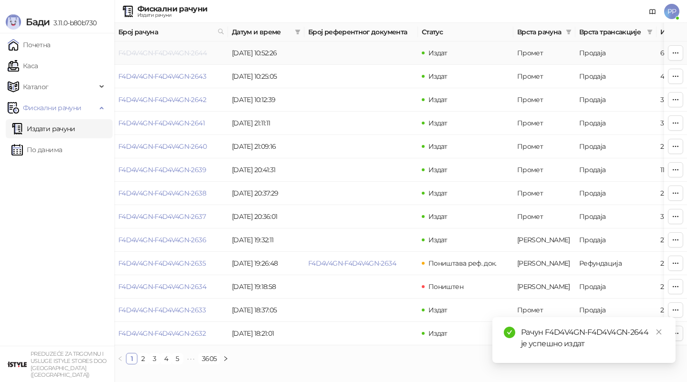
click at [180, 55] on link "F4D4V4GN-F4D4V4GN-2644" at bounding box center [162, 53] width 88 height 9
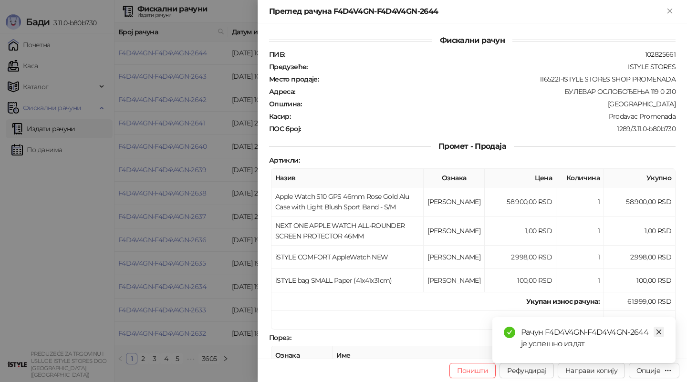
click at [656, 329] on icon "close" at bounding box center [658, 332] width 7 height 7
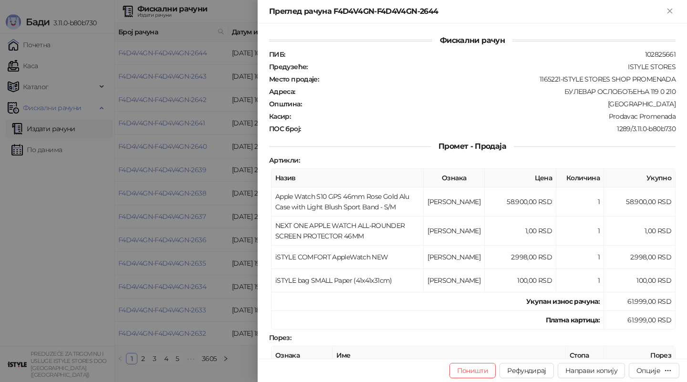
click at [661, 375] on button "Опције" at bounding box center [654, 370] width 51 height 15
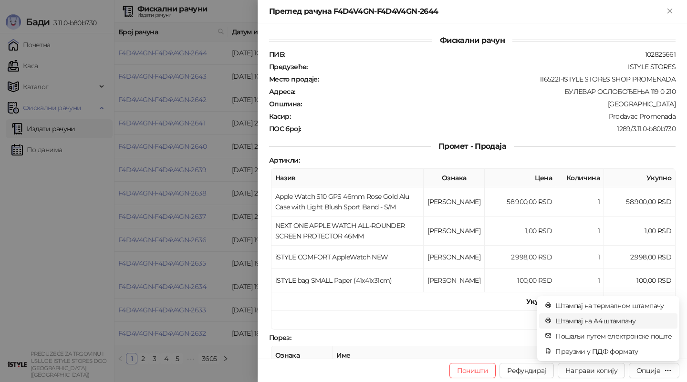
click at [624, 321] on span "Штампај на А4 штампачу" at bounding box center [613, 321] width 116 height 10
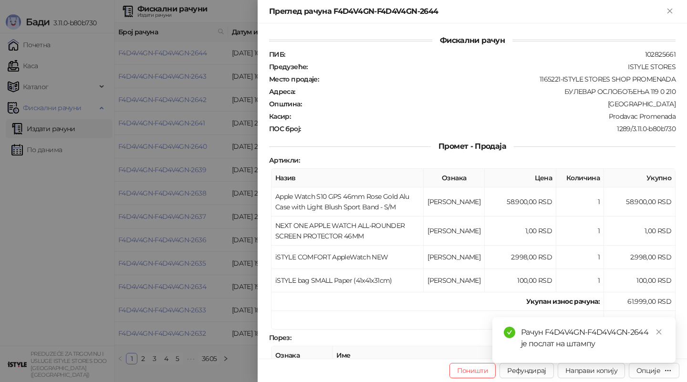
drag, startPoint x: 173, startPoint y: 285, endPoint x: 208, endPoint y: 333, distance: 59.7
click at [168, 285] on div at bounding box center [343, 191] width 687 height 382
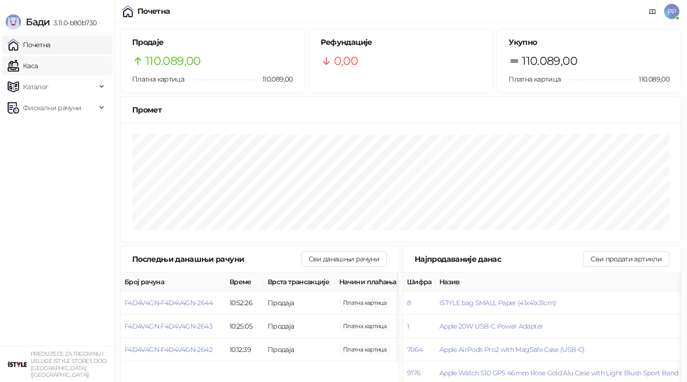
click at [38, 70] on link "Каса" at bounding box center [23, 65] width 30 height 19
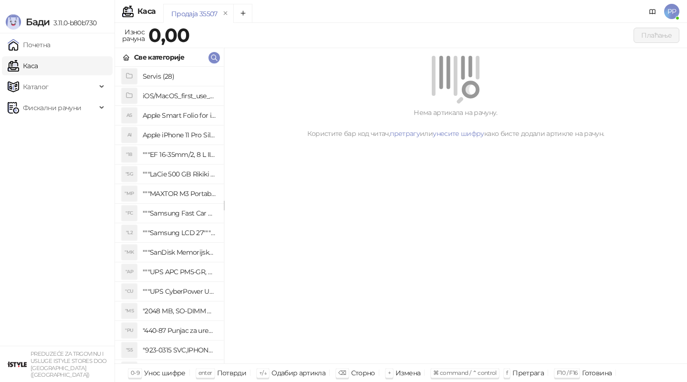
click at [414, 147] on div "Нема артикала на рачуну. Користите бар код читач, претрагу или унесите шифру ка…" at bounding box center [455, 206] width 463 height 316
click at [672, 12] on span "PP" at bounding box center [671, 11] width 15 height 15
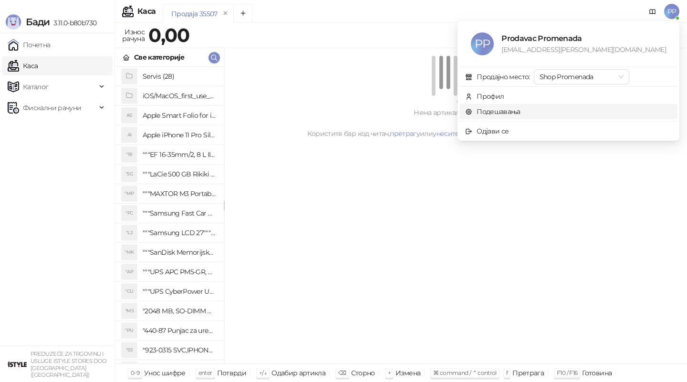
click at [520, 112] on link "Подешавања" at bounding box center [492, 111] width 55 height 9
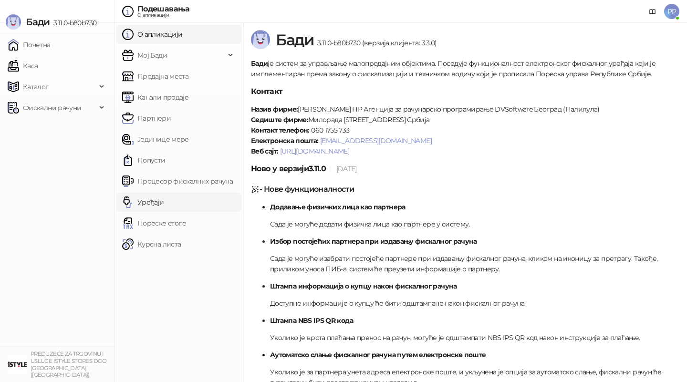
click at [164, 204] on link "Уређаји" at bounding box center [143, 202] width 42 height 19
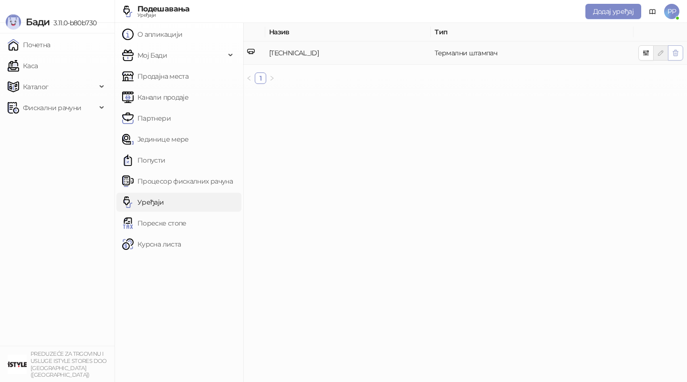
click at [677, 53] on icon "button" at bounding box center [676, 53] width 8 height 8
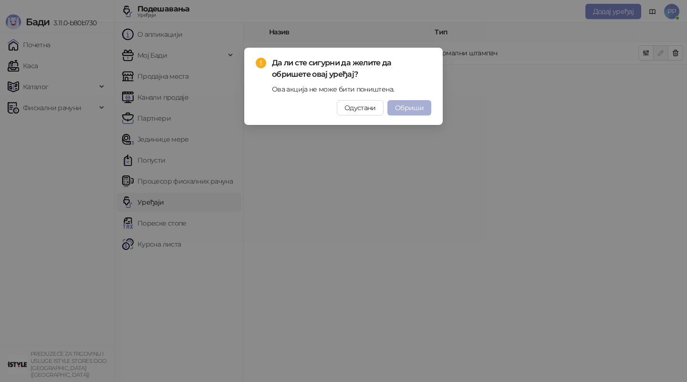
click at [401, 105] on span "Обриши" at bounding box center [409, 108] width 29 height 9
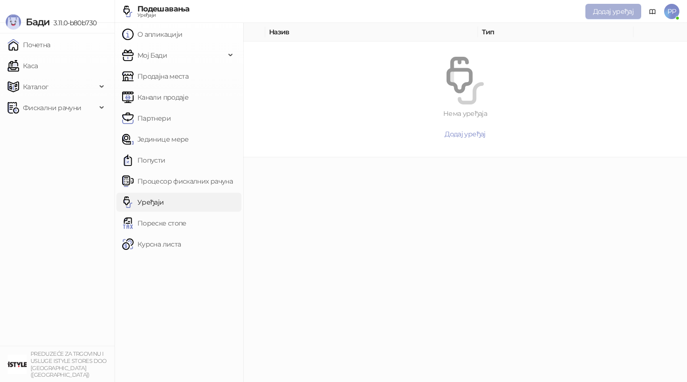
click at [600, 11] on span "Додај уређај" at bounding box center [613, 11] width 41 height 9
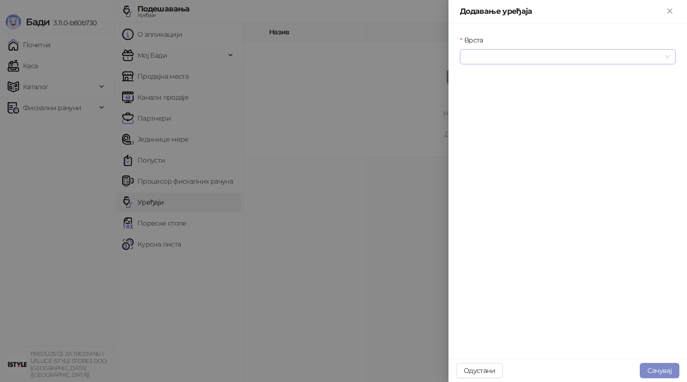
click at [540, 54] on input "Врста" at bounding box center [564, 57] width 196 height 14
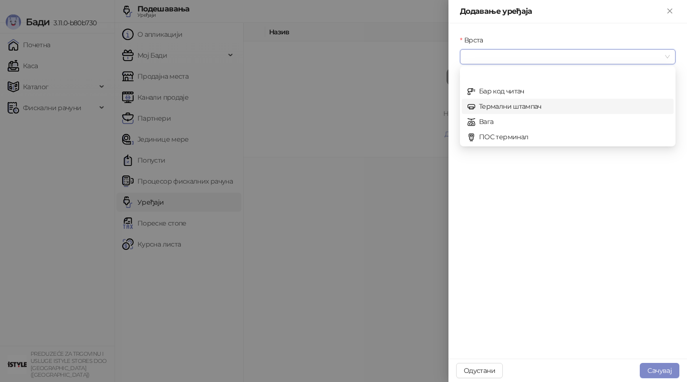
click at [532, 111] on div "Термални штампач" at bounding box center [568, 106] width 200 height 10
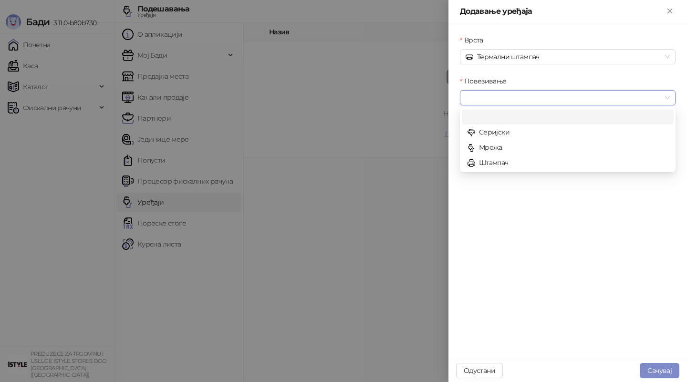
click at [516, 103] on input "Повезивање" at bounding box center [564, 98] width 196 height 14
click at [503, 149] on div "Мрежа" at bounding box center [568, 147] width 200 height 10
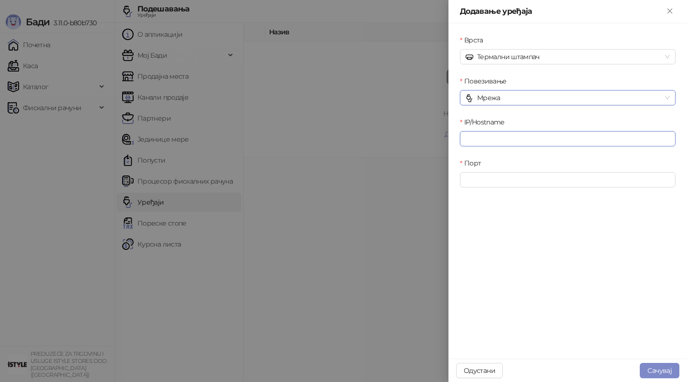
click at [523, 135] on input "IP/Hostname" at bounding box center [568, 138] width 216 height 15
type input "**********"
click button "submit" at bounding box center [0, 0] width 0 height 0
click at [540, 187] on input "Порт" at bounding box center [568, 179] width 216 height 15
type input "****"
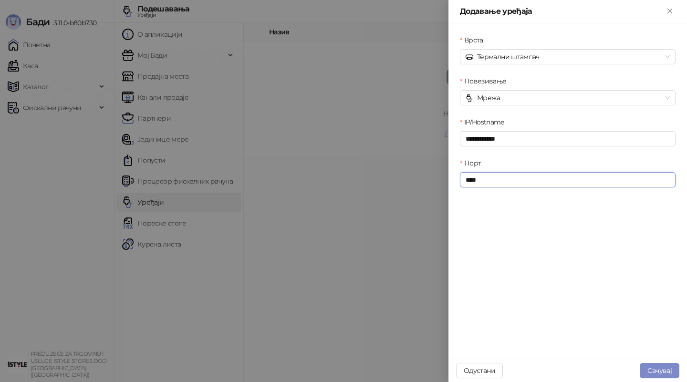
click button "submit" at bounding box center [0, 0] width 0 height 0
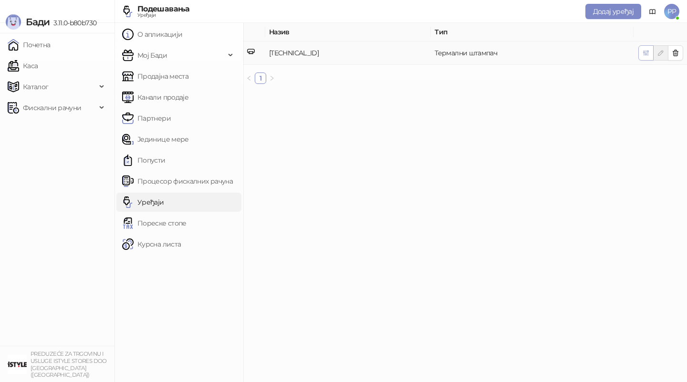
click at [645, 52] on icon "button" at bounding box center [646, 53] width 8 height 8
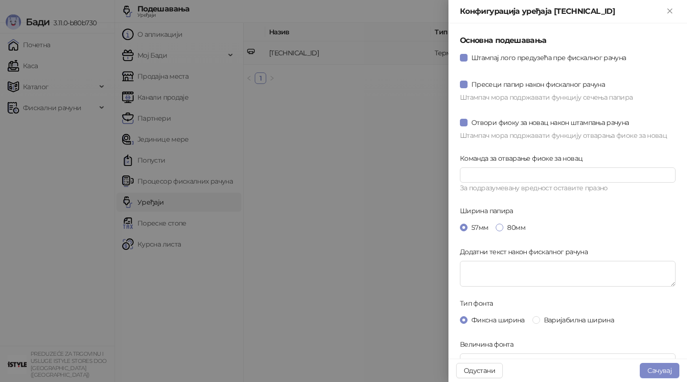
click at [517, 230] on span "80мм" at bounding box center [515, 227] width 25 height 10
click at [564, 316] on span "Варијабилна ширина" at bounding box center [579, 320] width 78 height 10
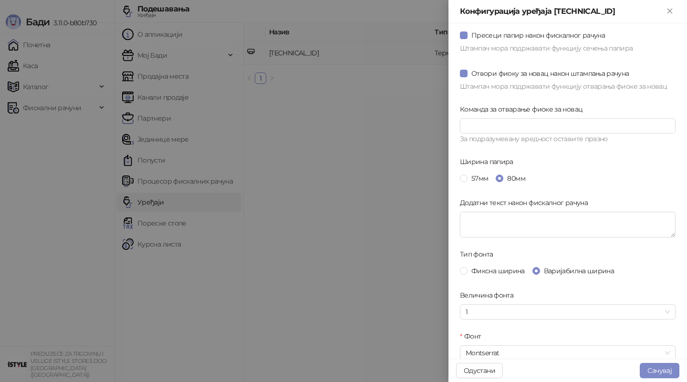
scroll to position [91, 0]
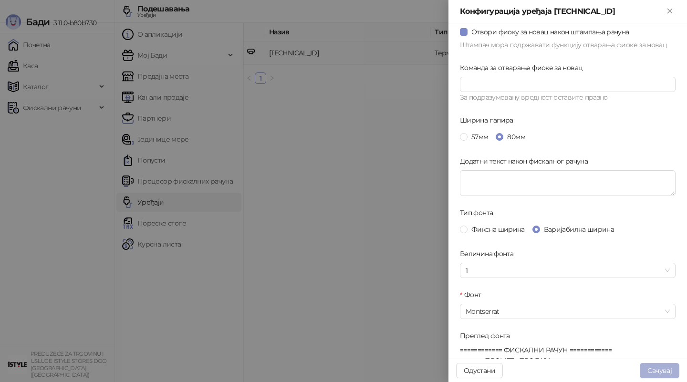
click at [660, 371] on button "Сачувај" at bounding box center [660, 370] width 40 height 15
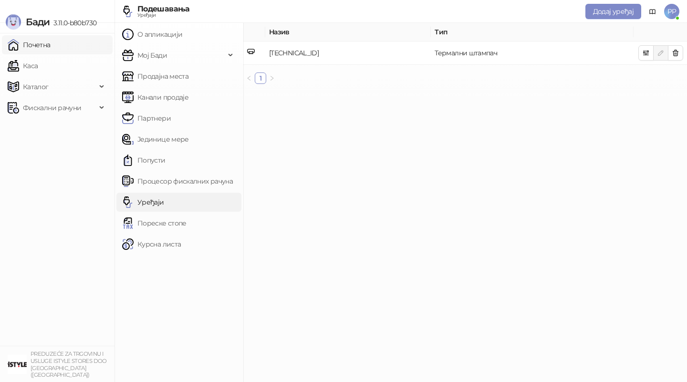
click at [51, 51] on link "Почетна" at bounding box center [29, 44] width 43 height 19
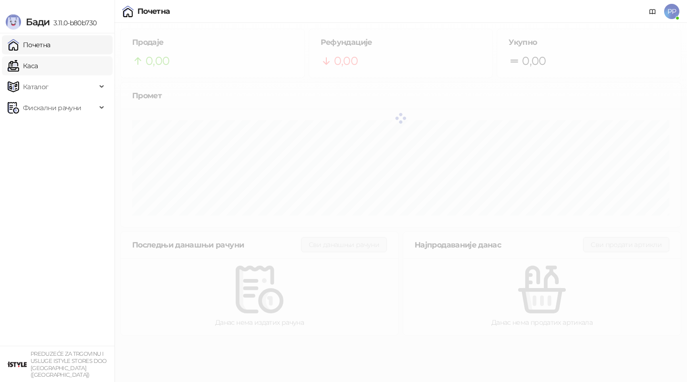
click at [38, 68] on link "Каса" at bounding box center [23, 65] width 30 height 19
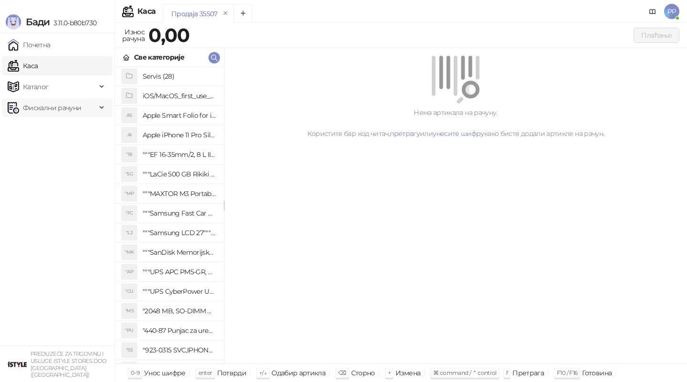
click at [31, 106] on span "Фискални рачуни" at bounding box center [52, 107] width 58 height 19
click at [53, 134] on link "Издати рачуни" at bounding box center [43, 128] width 64 height 19
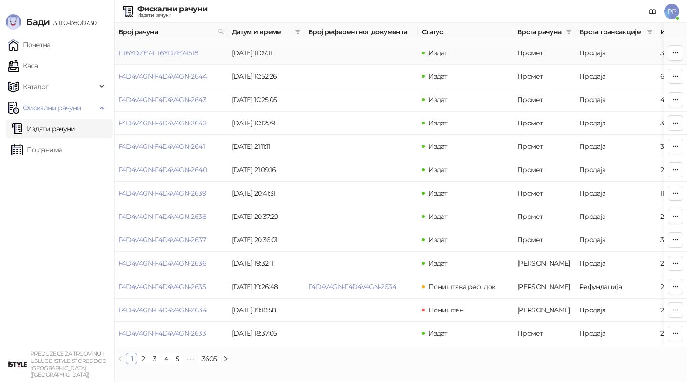
click at [161, 54] on link "FT6YDZE7-FT6YDZE7-1518" at bounding box center [158, 53] width 80 height 9
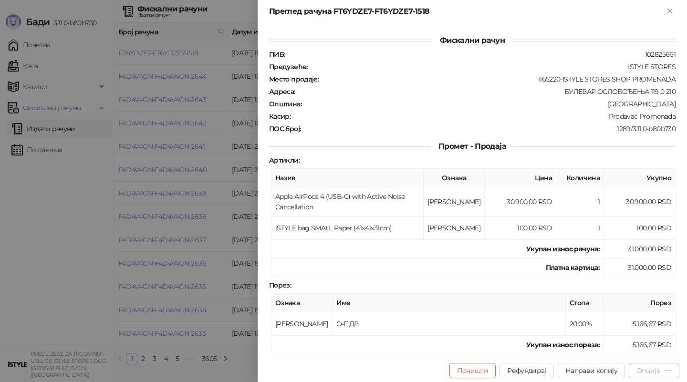
click at [675, 371] on button "Опције" at bounding box center [654, 370] width 51 height 15
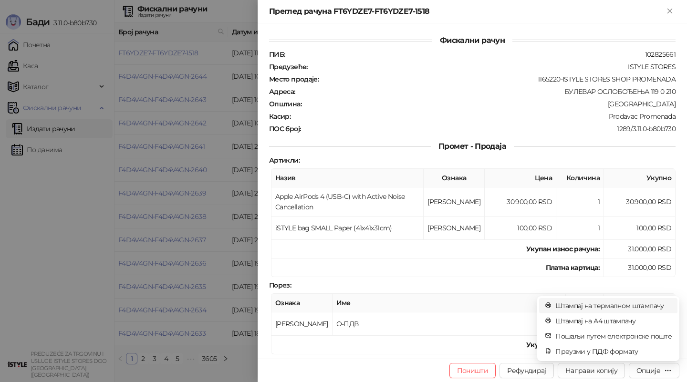
click at [639, 301] on span "Штампај на термалном штампачу" at bounding box center [613, 306] width 116 height 10
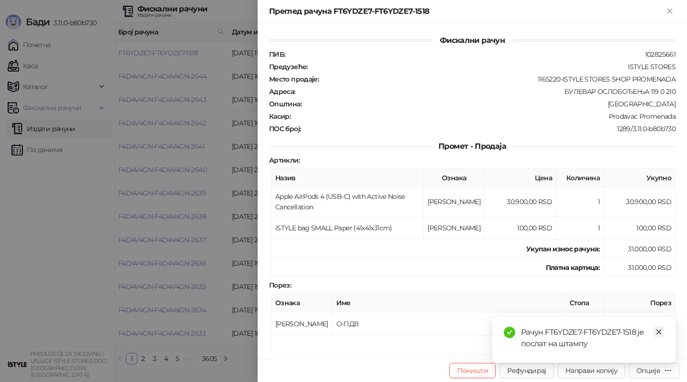
click at [656, 332] on icon "close" at bounding box center [658, 332] width 7 height 7
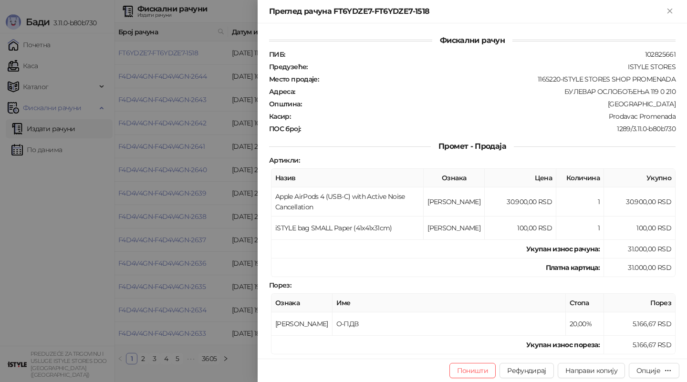
click at [246, 308] on div at bounding box center [343, 191] width 687 height 382
